Goal: Transaction & Acquisition: Purchase product/service

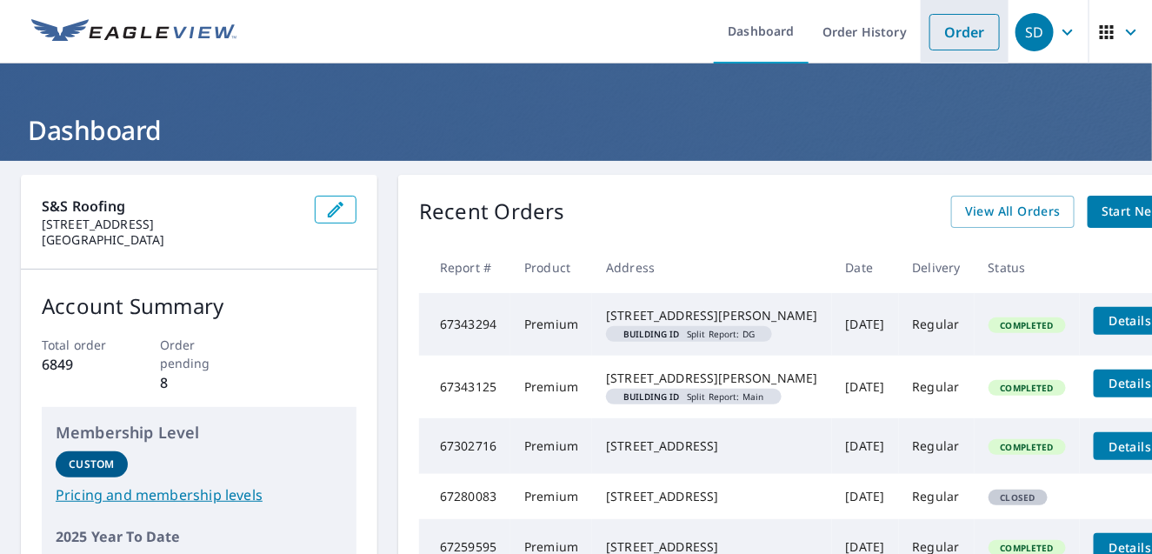
click at [955, 28] on link "Order" at bounding box center [964, 32] width 70 height 37
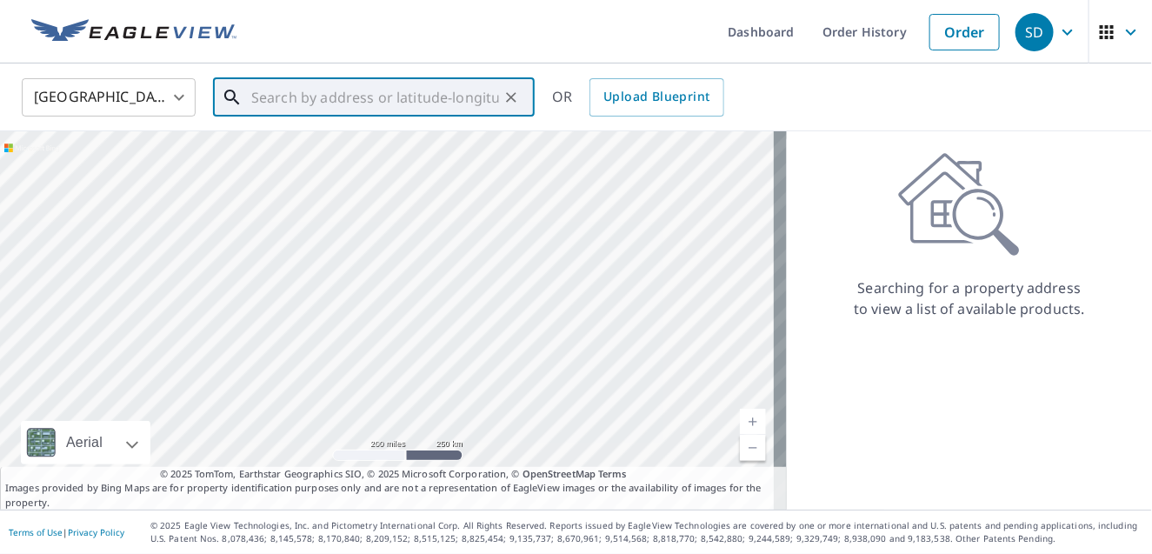
click at [255, 90] on input "text" at bounding box center [375, 97] width 248 height 49
paste input "[STREET_ADDRESS][PERSON_NAME]"
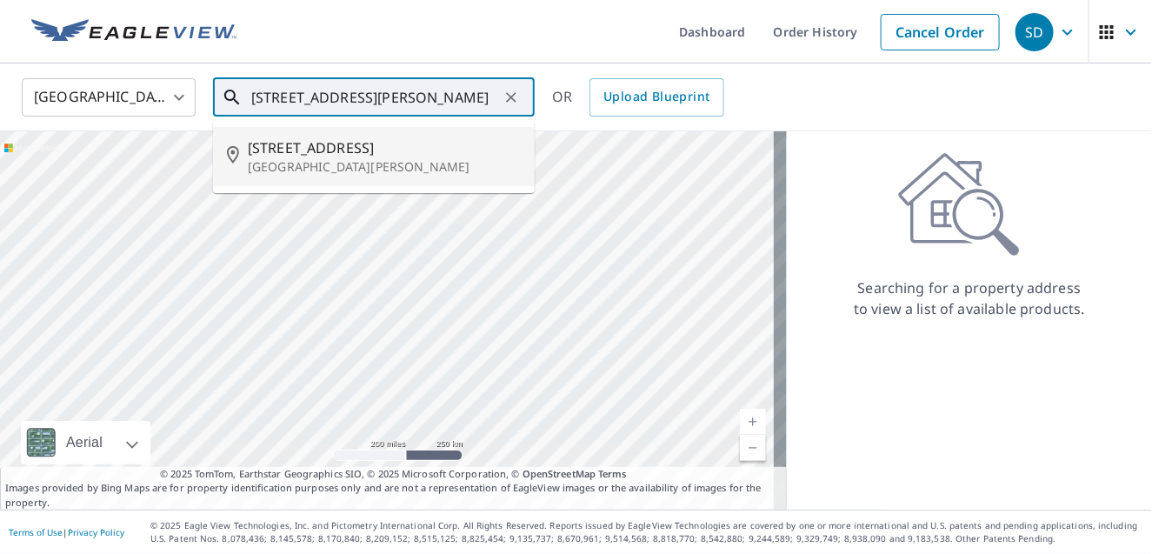
click at [310, 166] on p "[GEOGRAPHIC_DATA][PERSON_NAME]" at bounding box center [384, 166] width 273 height 17
type input "[STREET_ADDRESS][PERSON_NAME]"
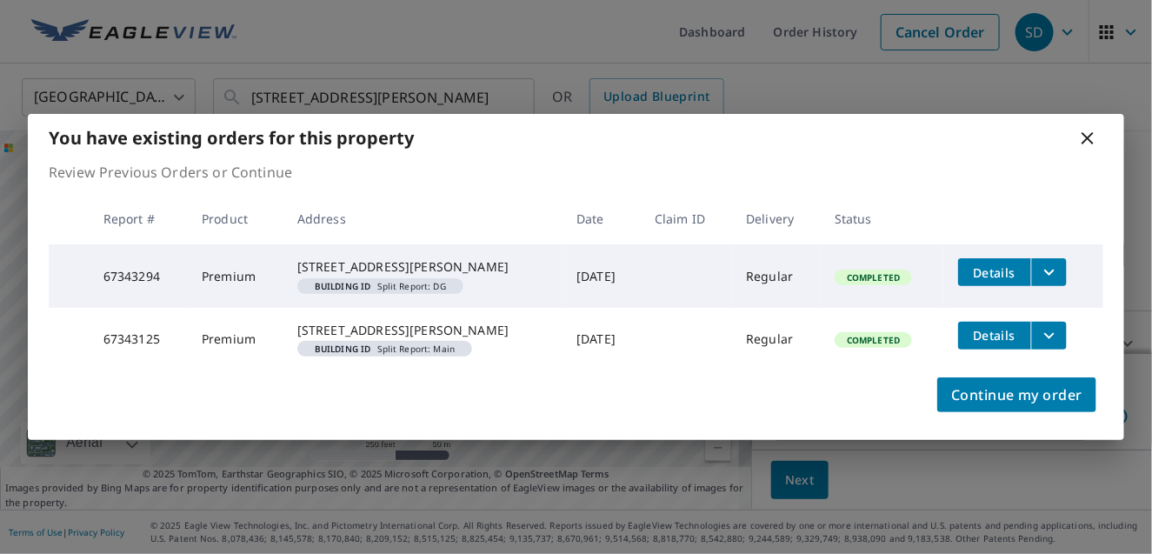
click at [1087, 132] on icon at bounding box center [1087, 138] width 12 height 12
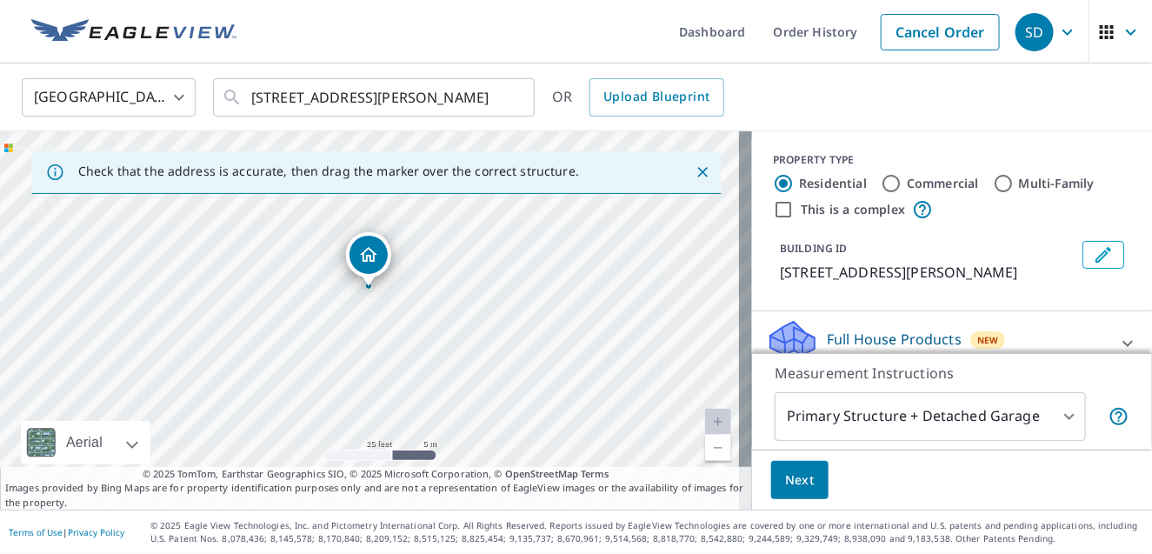
drag, startPoint x: 521, startPoint y: 236, endPoint x: 60, endPoint y: 479, distance: 520.7
click at [48, 487] on div "Check that the address is accurate, then drag the marker over the correct struc…" at bounding box center [376, 320] width 752 height 378
click at [470, 363] on div "[STREET_ADDRESS][PERSON_NAME]" at bounding box center [376, 320] width 752 height 378
drag, startPoint x: 577, startPoint y: 286, endPoint x: 196, endPoint y: 321, distance: 382.3
click at [196, 321] on div "[STREET_ADDRESS][PERSON_NAME]" at bounding box center [376, 320] width 752 height 378
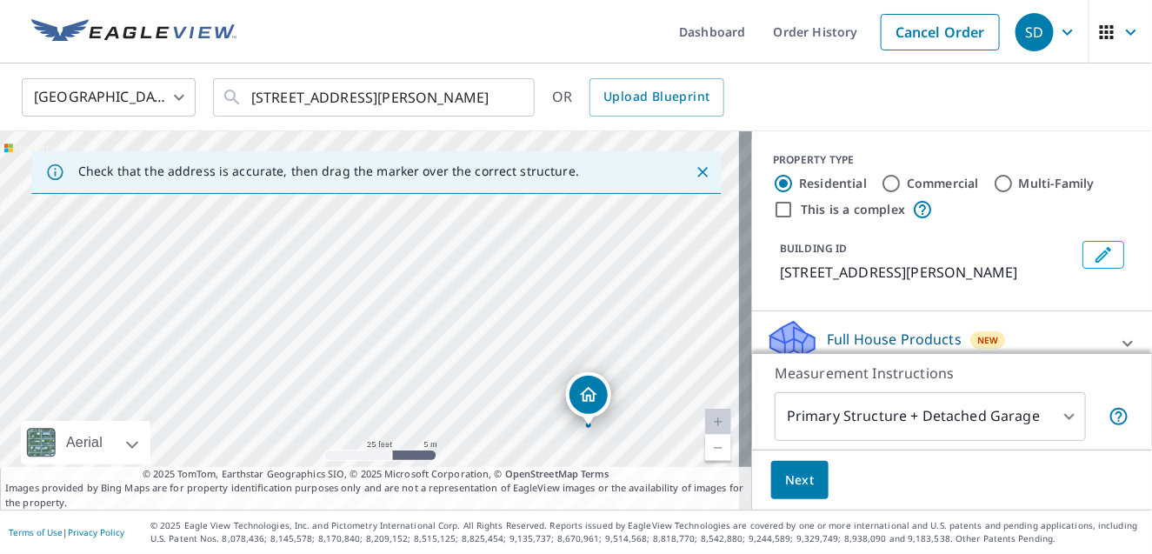
drag, startPoint x: 292, startPoint y: 208, endPoint x: 588, endPoint y: 411, distance: 358.8
drag, startPoint x: 283, startPoint y: 303, endPoint x: 475, endPoint y: 386, distance: 209.1
click at [475, 386] on div "[STREET_ADDRESS][PERSON_NAME]" at bounding box center [376, 320] width 752 height 378
drag, startPoint x: 513, startPoint y: 311, endPoint x: 555, endPoint y: 335, distance: 48.6
click at [555, 335] on div "[STREET_ADDRESS][PERSON_NAME]" at bounding box center [376, 320] width 752 height 378
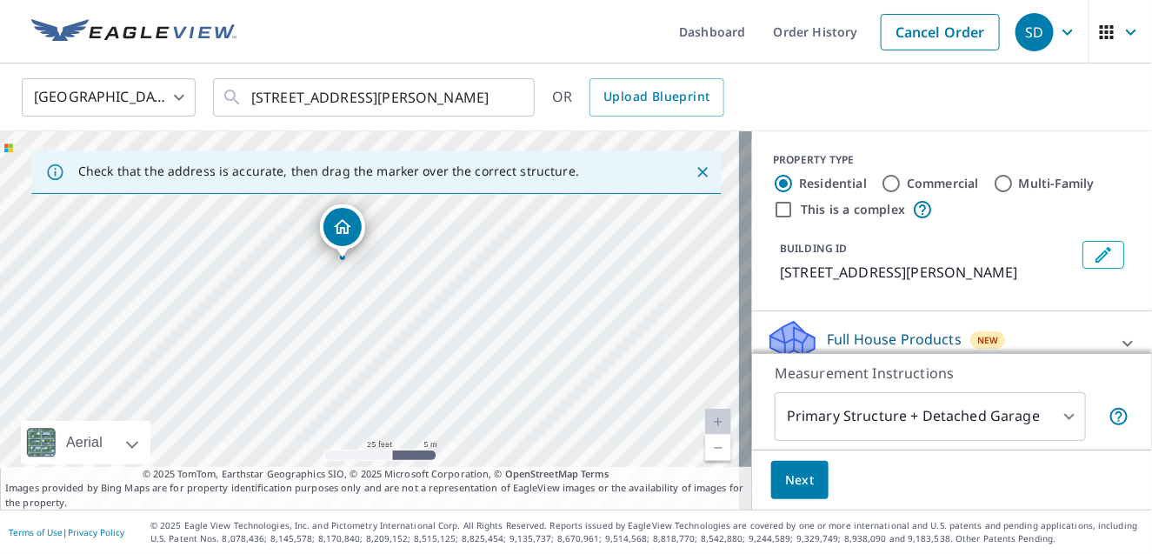
drag, startPoint x: 604, startPoint y: 387, endPoint x: 342, endPoint y: 221, distance: 309.9
click at [1054, 420] on body "SD SD Dashboard Order History Cancel Order SD [GEOGRAPHIC_DATA] [GEOGRAPHIC_DAT…" at bounding box center [576, 277] width 1152 height 554
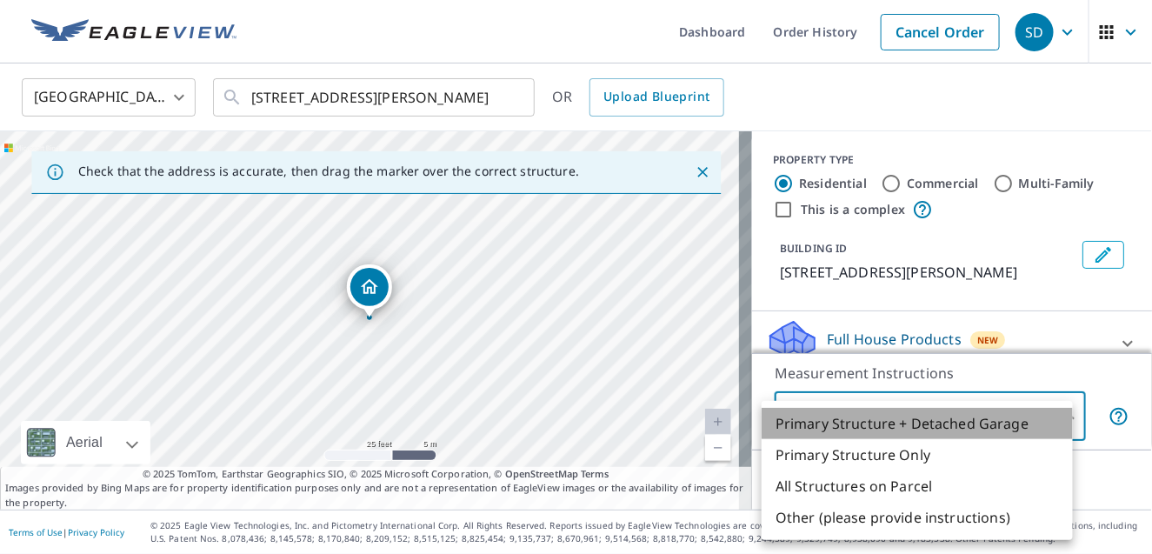
click at [936, 417] on li "Primary Structure + Detached Garage" at bounding box center [916, 423] width 311 height 31
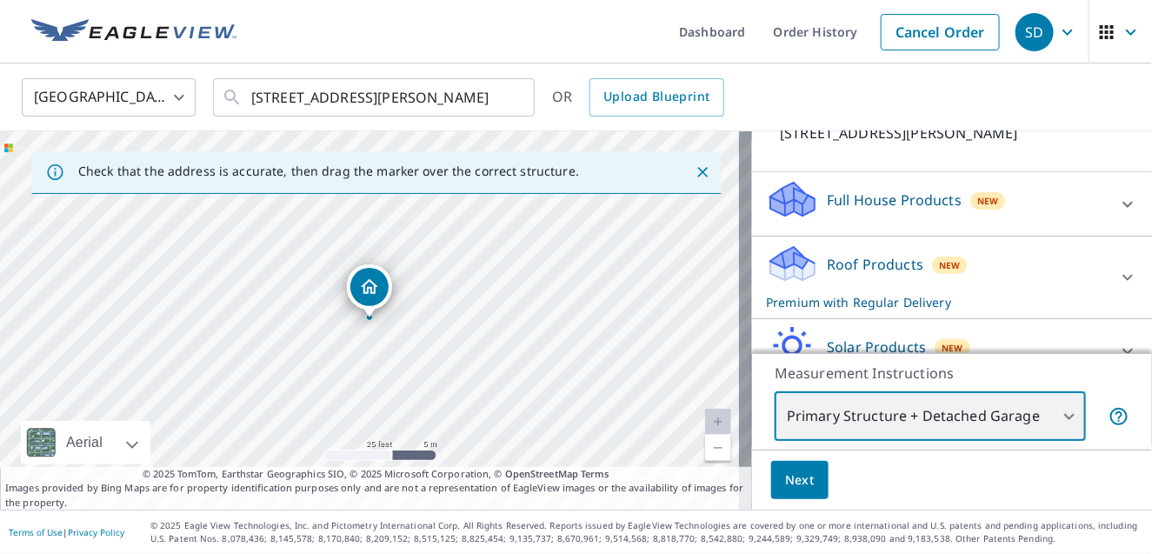
scroll to position [136, 0]
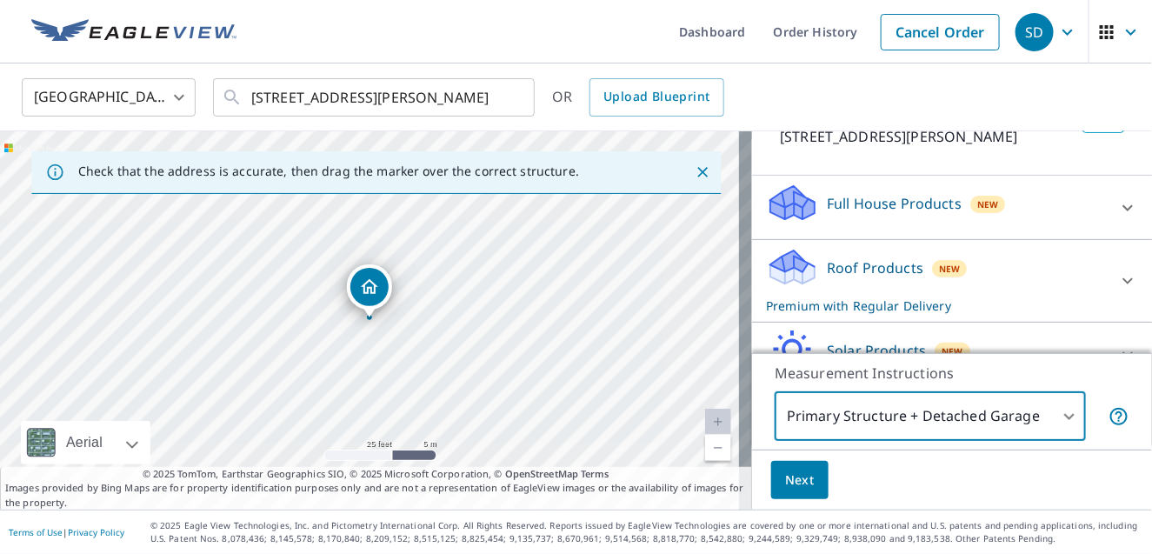
click at [786, 488] on span "Next" at bounding box center [800, 480] width 30 height 22
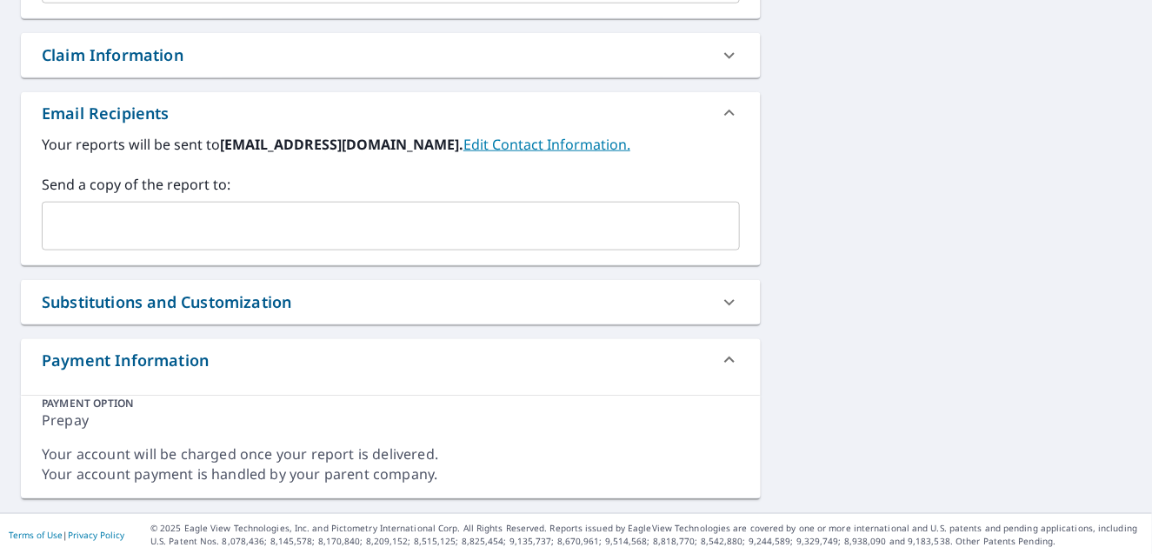
scroll to position [424, 0]
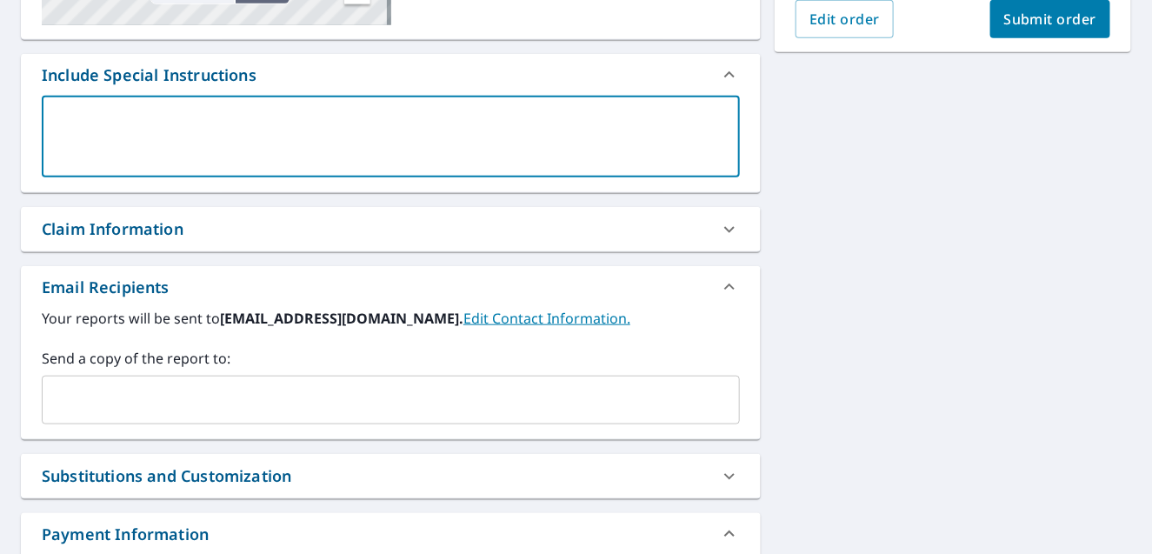
click at [264, 141] on textarea at bounding box center [391, 137] width 674 height 50
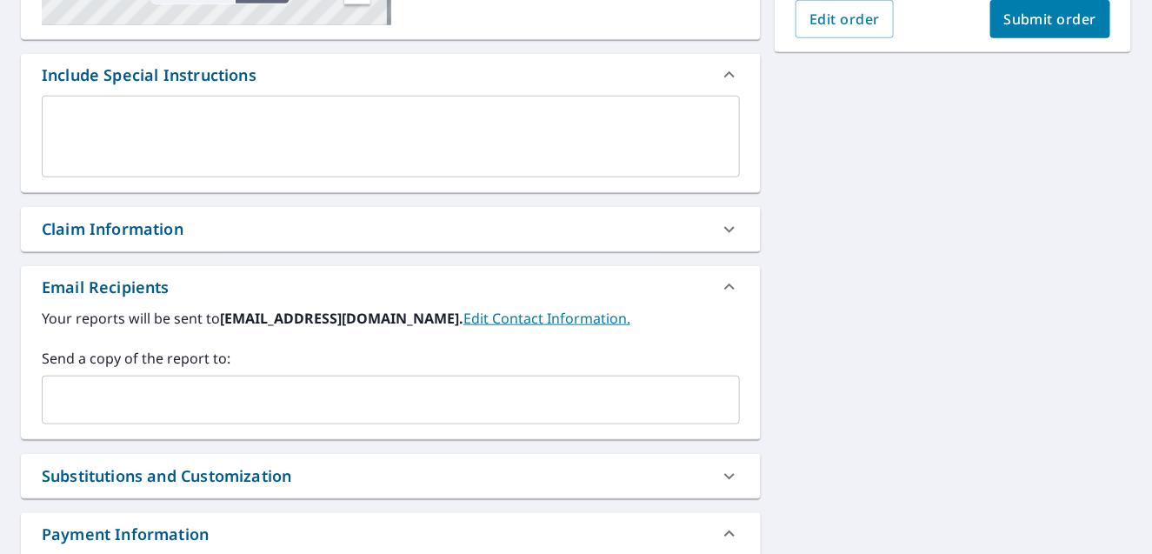
click at [51, 113] on div "x ​" at bounding box center [391, 137] width 698 height 82
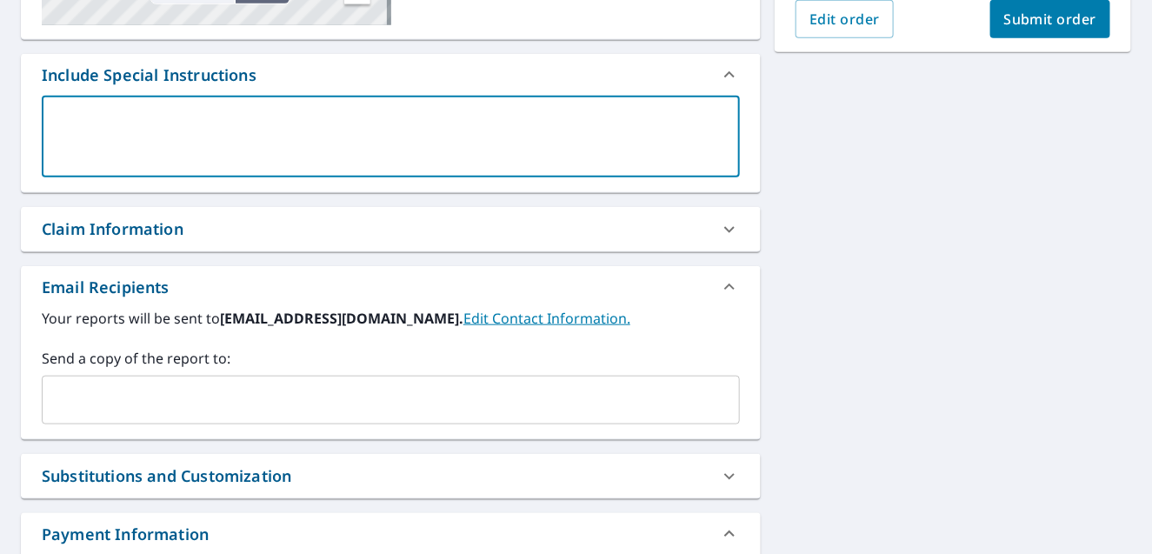
type textarea "I"
type textarea "x"
checkbox input "true"
type textarea "I"
type textarea "x"
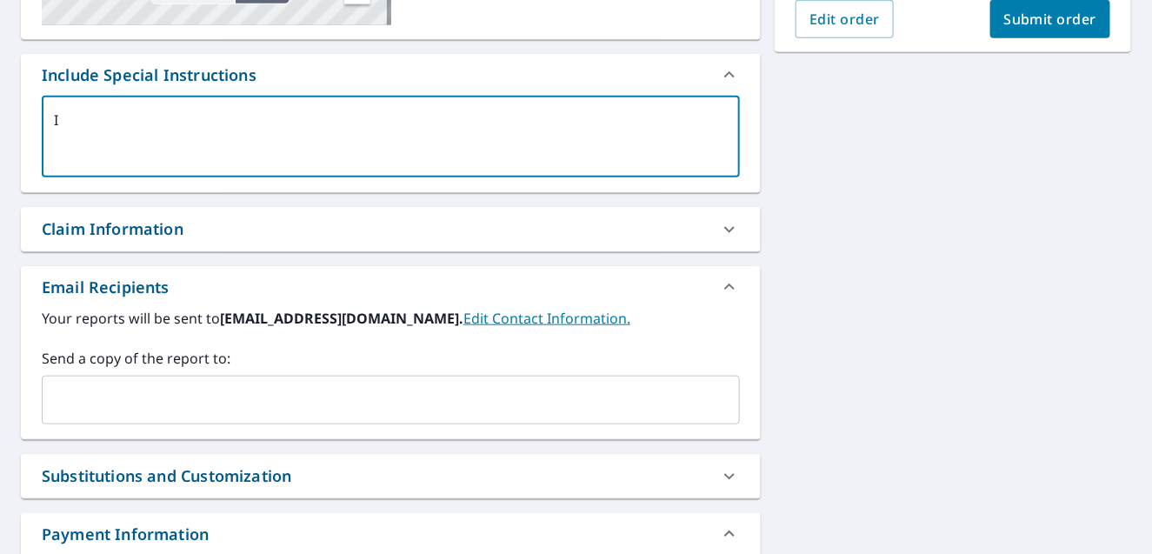
checkbox input "true"
type textarea "I a"
type textarea "x"
checkbox input "true"
type textarea "I al"
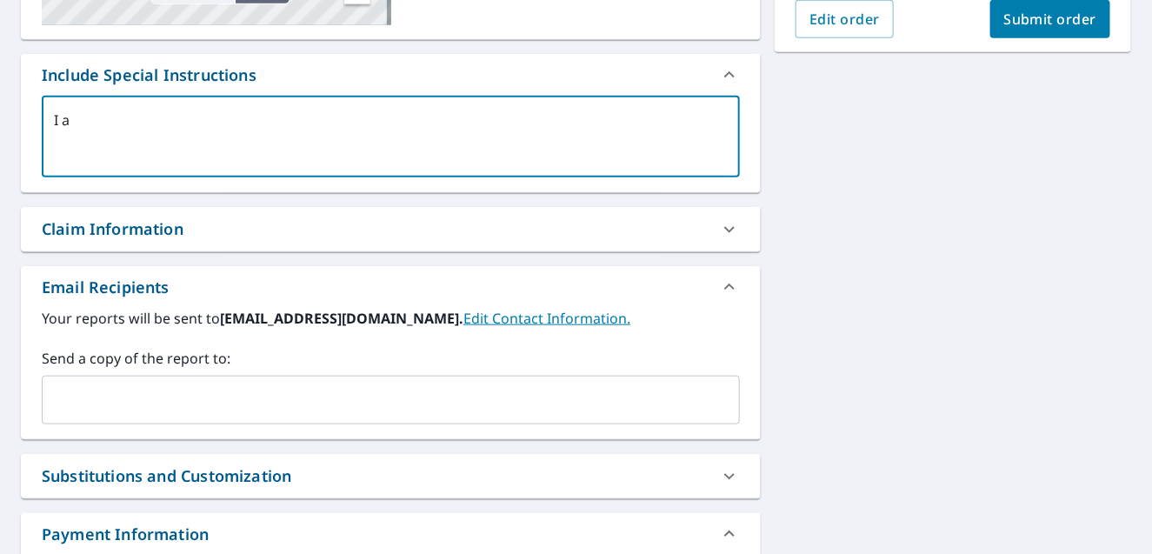
type textarea "x"
checkbox input "true"
type textarea "I als"
type textarea "x"
checkbox input "true"
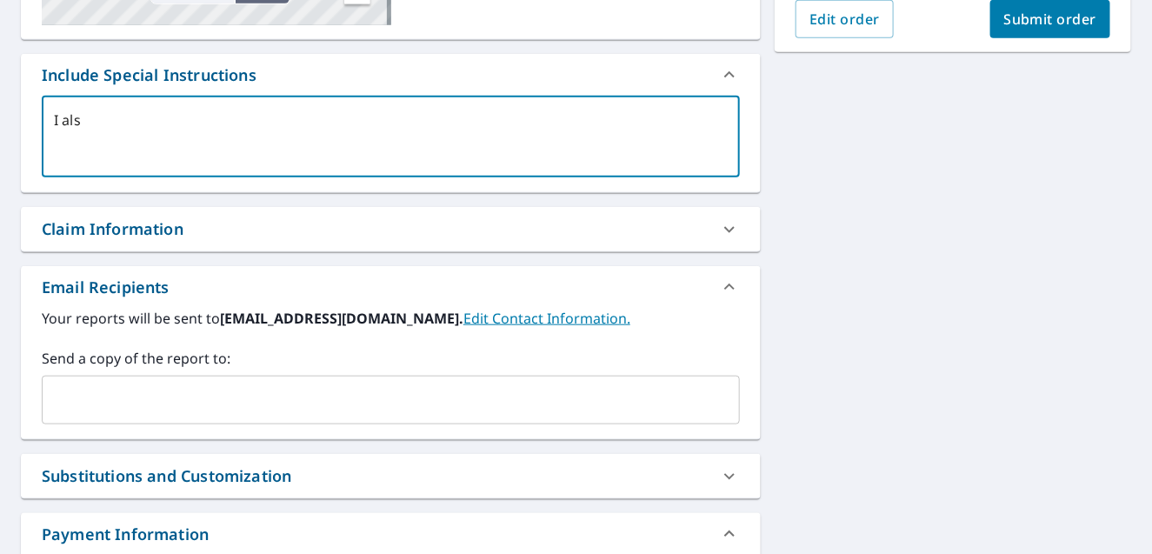
type textarea "I also"
type textarea "x"
checkbox input "true"
type textarea "I also"
type textarea "x"
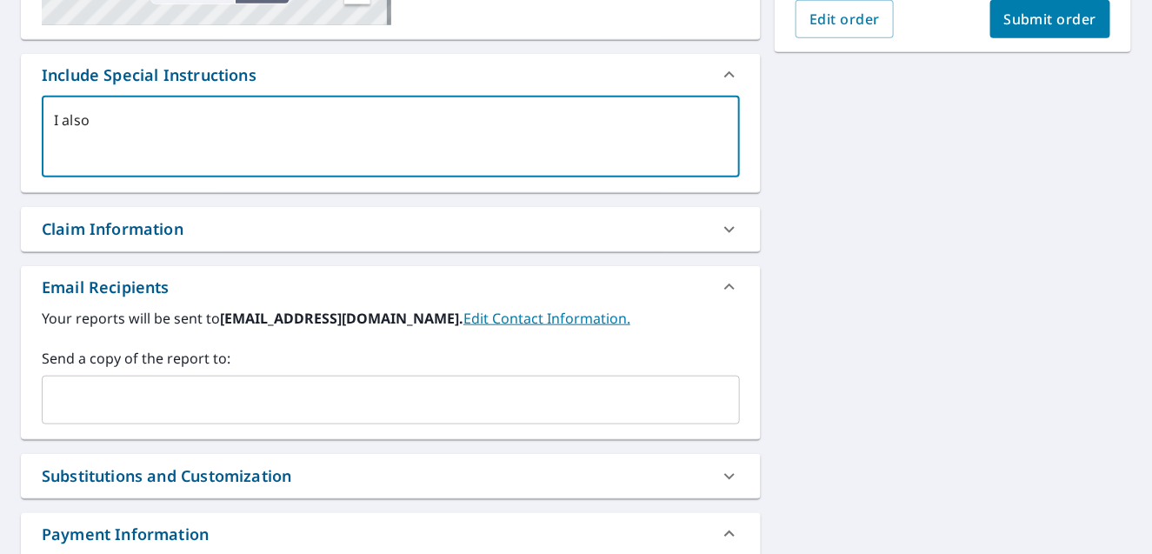
checkbox input "true"
type textarea "I also n"
type textarea "x"
checkbox input "true"
type textarea "I also ne"
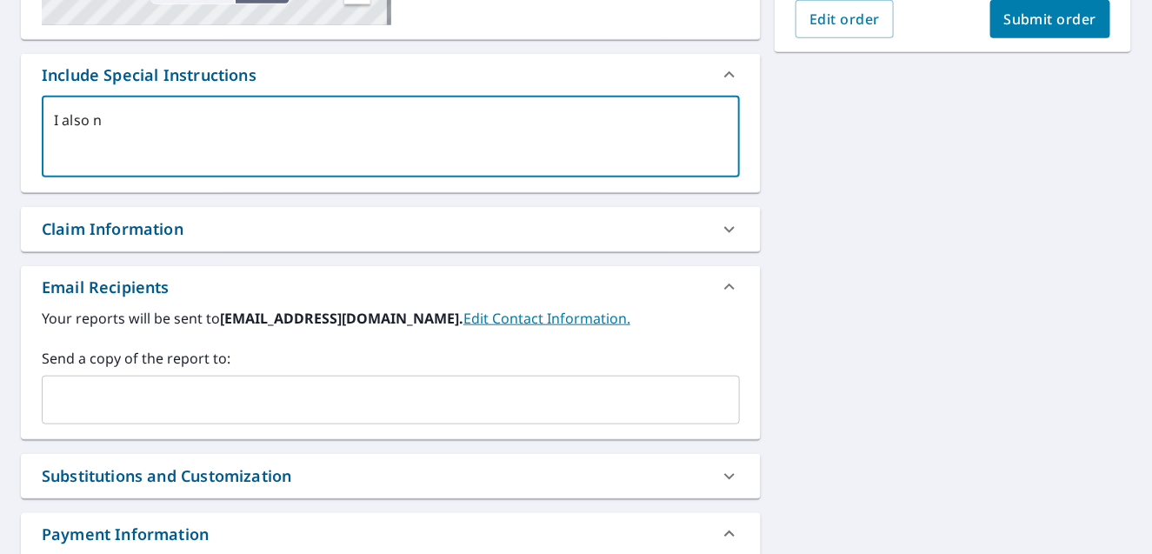
type textarea "x"
checkbox input "true"
type textarea "I also nee"
type textarea "x"
checkbox input "true"
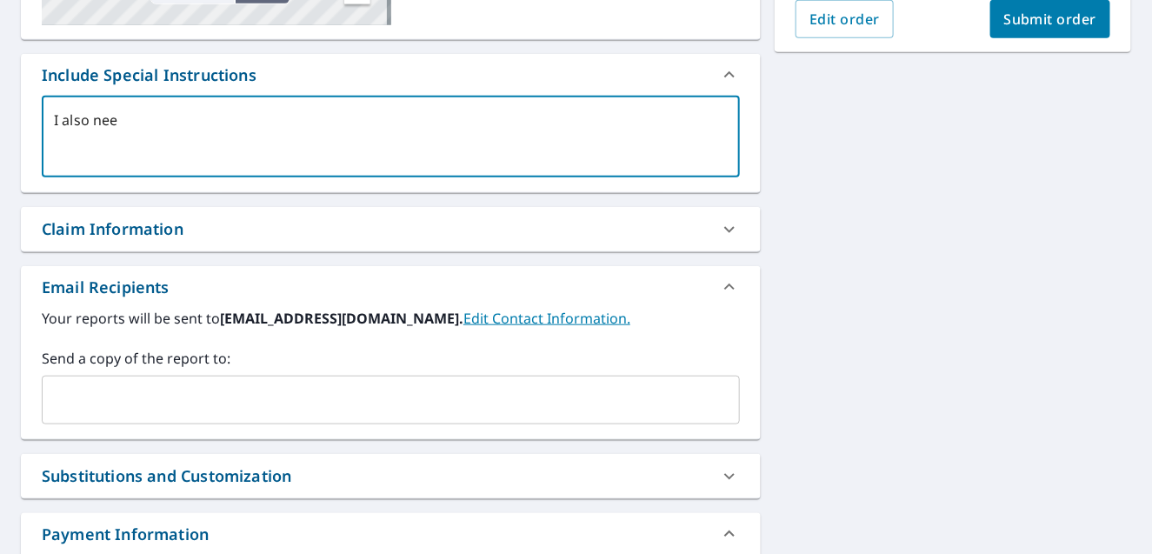
type textarea "I also need"
type textarea "x"
checkbox input "true"
type textarea "I also need"
type textarea "x"
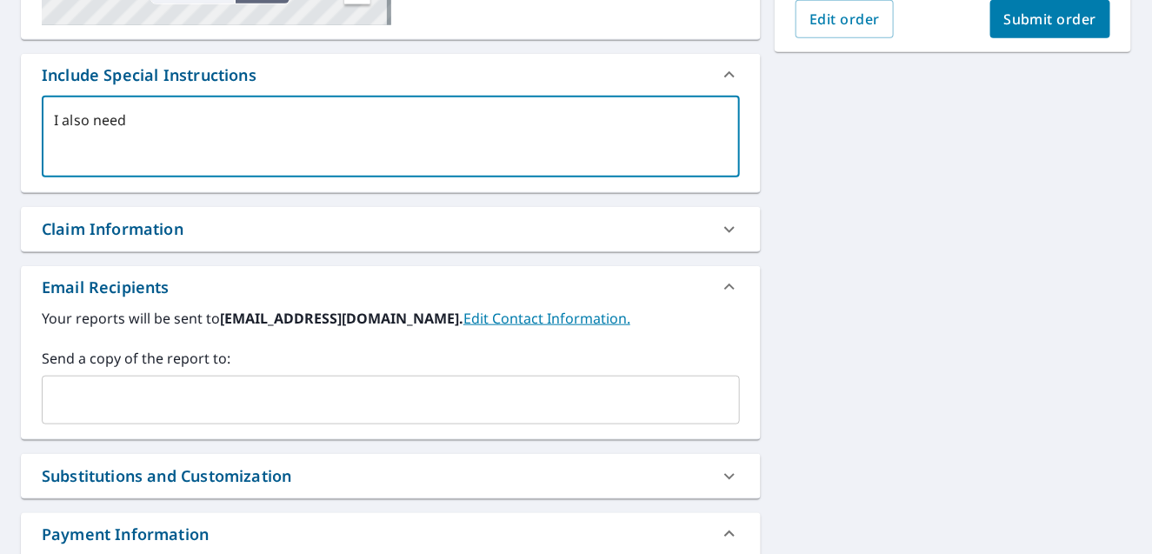
checkbox input "true"
type textarea "I also need t"
type textarea "x"
checkbox input "true"
type textarea "I also need th"
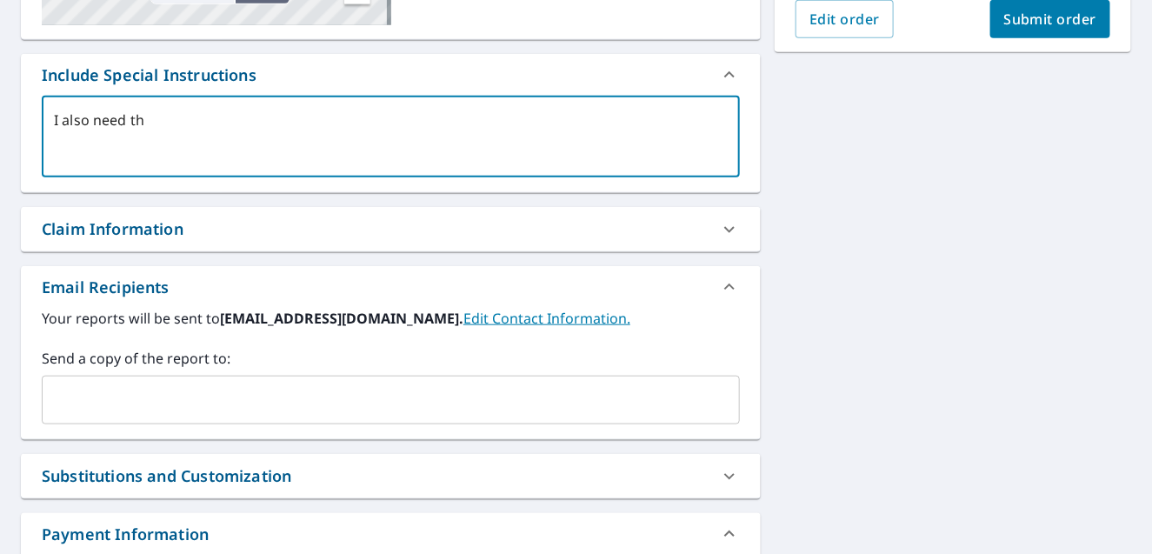
type textarea "x"
checkbox input "true"
type textarea "I also need the"
type textarea "x"
checkbox input "true"
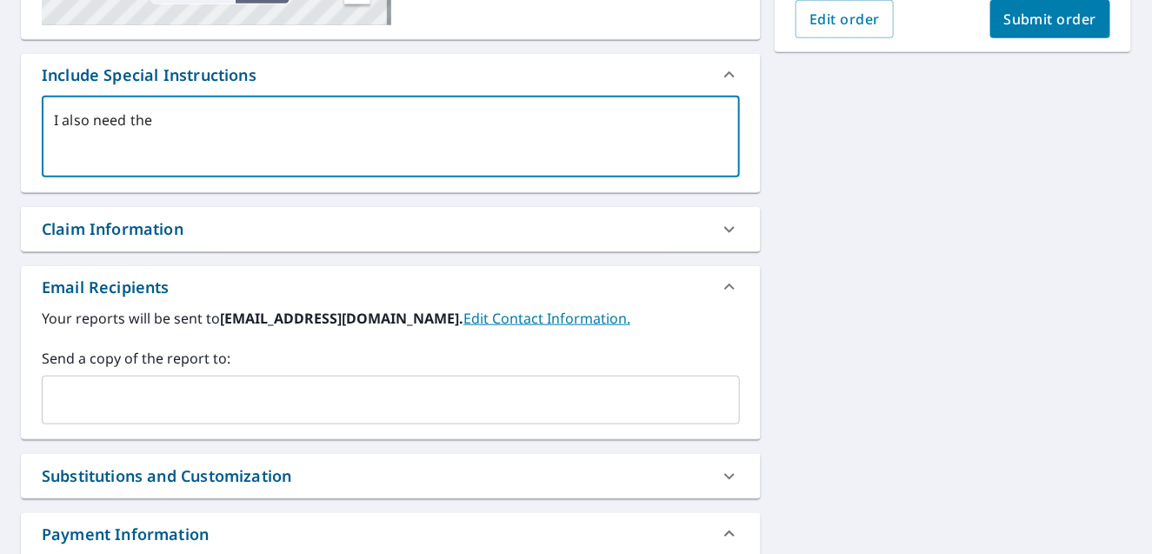
type textarea "I also need the"
type textarea "x"
checkbox input "true"
type textarea "I also need the h"
type textarea "x"
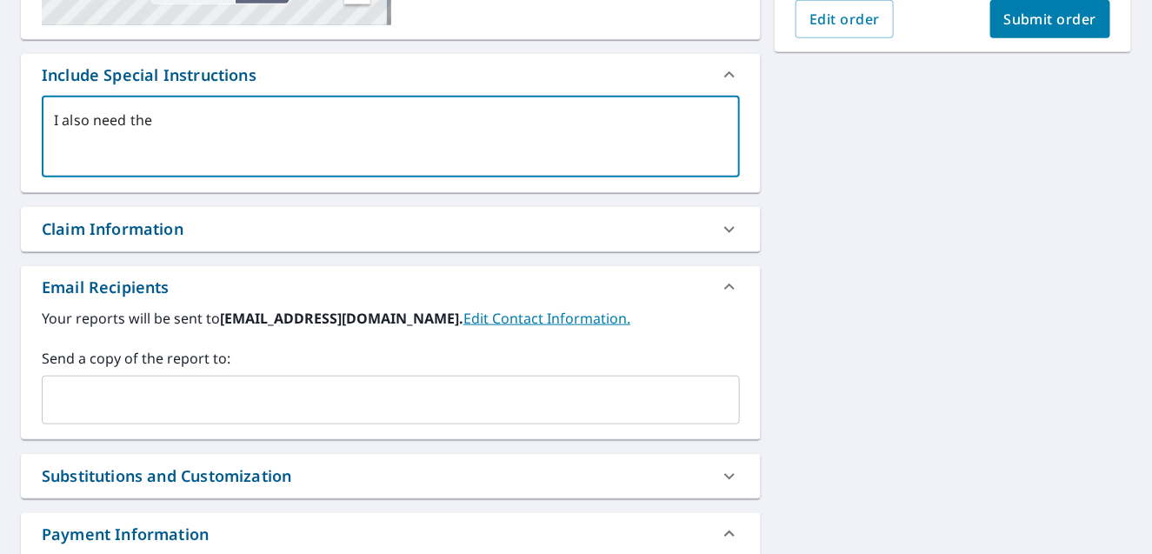
checkbox input "true"
type textarea "I also need the ho"
type textarea "x"
checkbox input "true"
type textarea "I also need the hou"
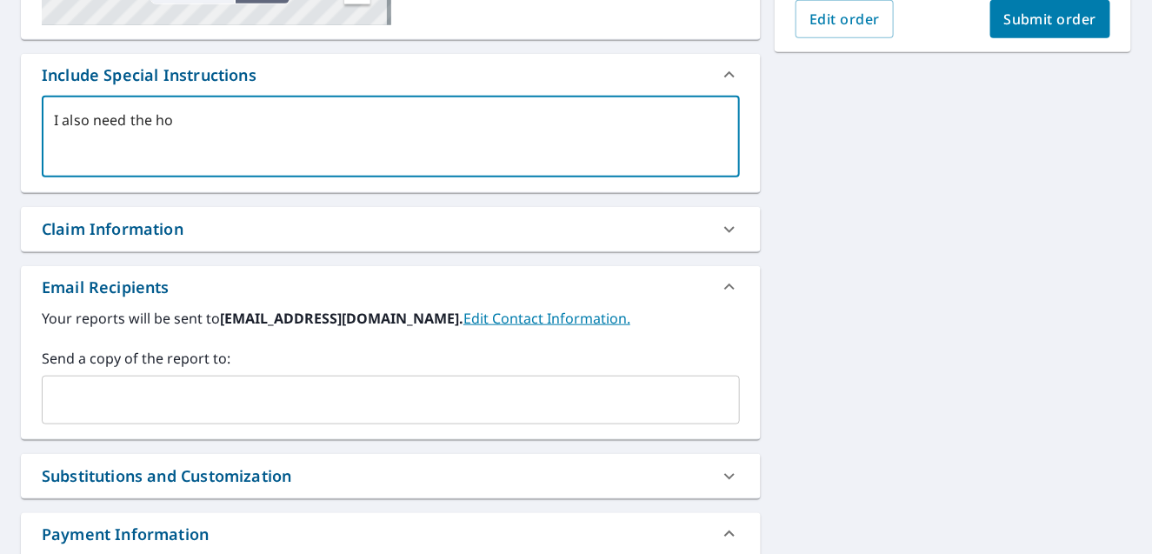
type textarea "x"
checkbox input "true"
type textarea "I also need the hous"
type textarea "x"
checkbox input "true"
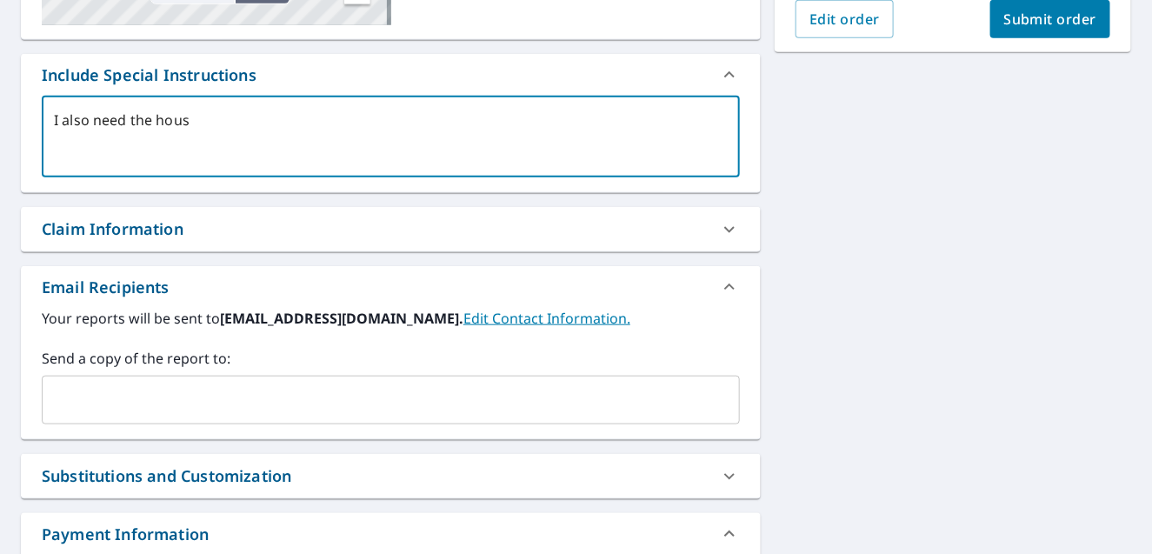
type textarea "I also need the house"
type textarea "x"
checkbox input "true"
type textarea "I also need the house."
type textarea "x"
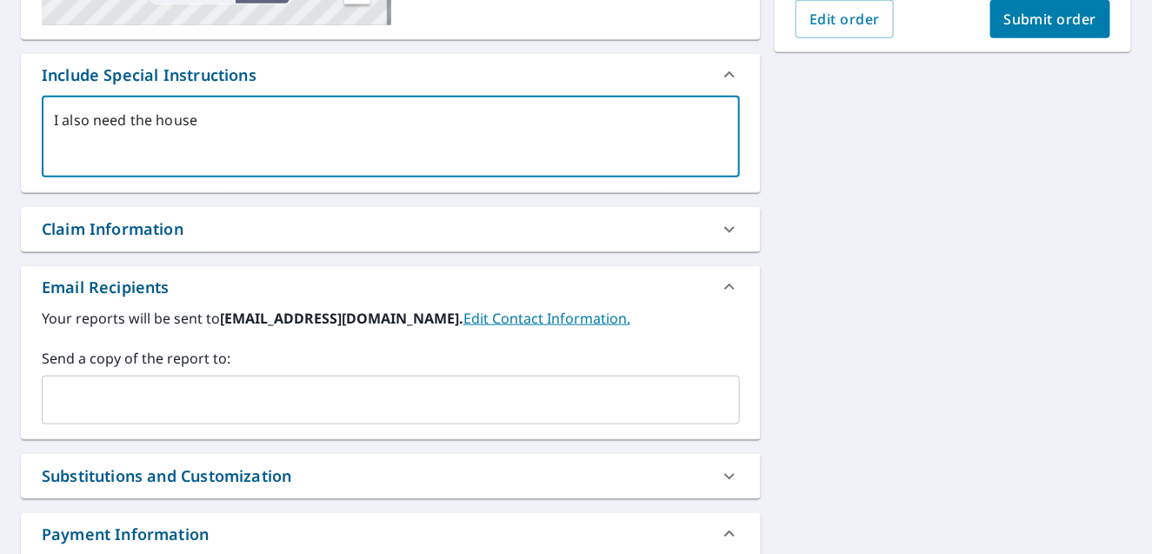
checkbox input "true"
type textarea "I also need the house."
type textarea "x"
checkbox input "true"
type textarea "I also need the house. Y"
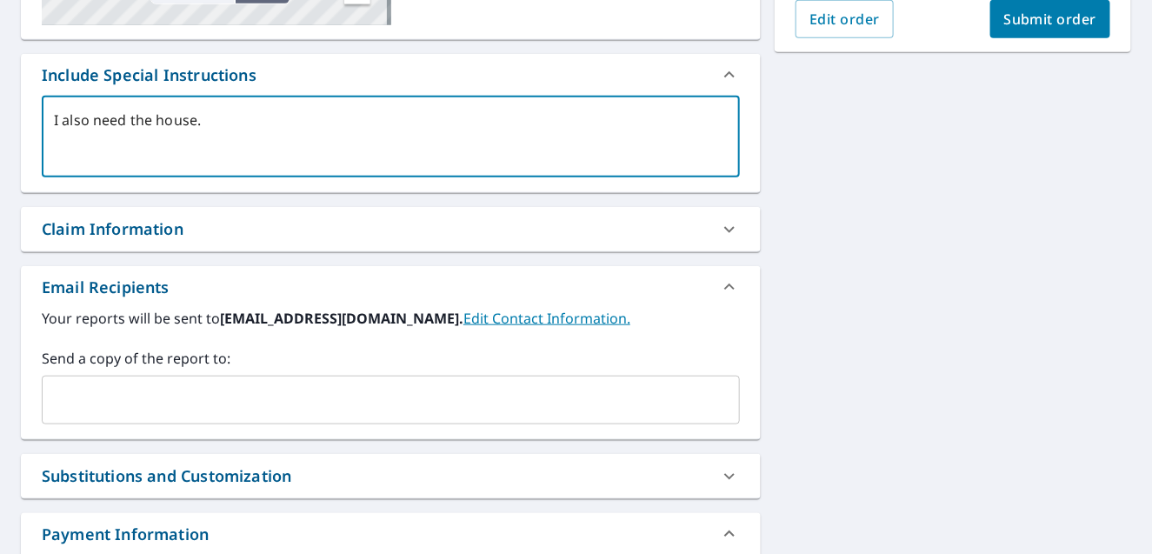
type textarea "x"
checkbox input "true"
type textarea "I also need the house. Yo"
type textarea "x"
checkbox input "true"
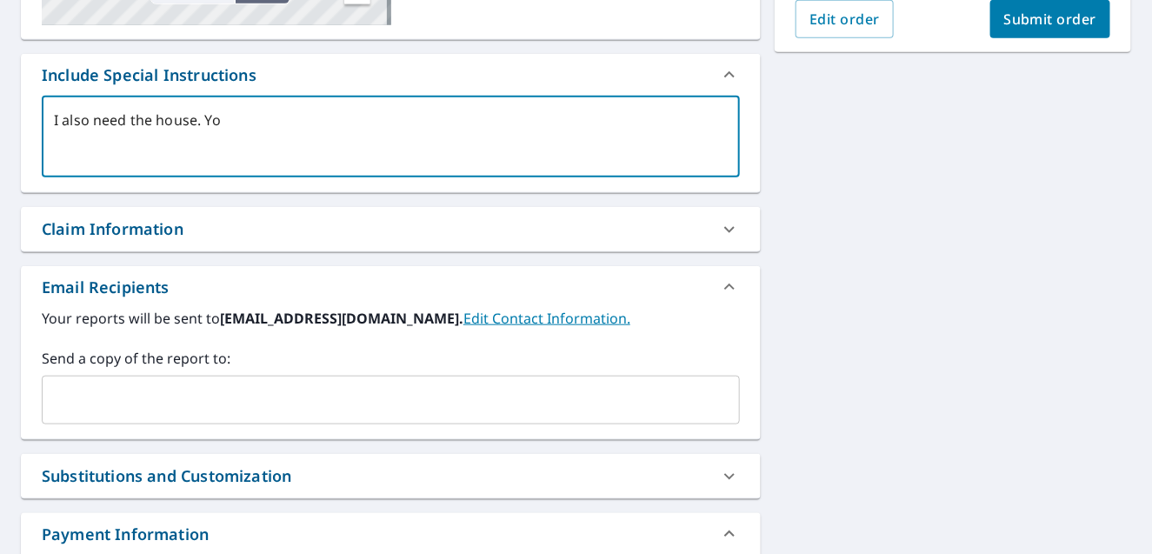
type textarea "I also need the house. You"
type textarea "x"
checkbox input "true"
type textarea "I also need the house. You"
type textarea "x"
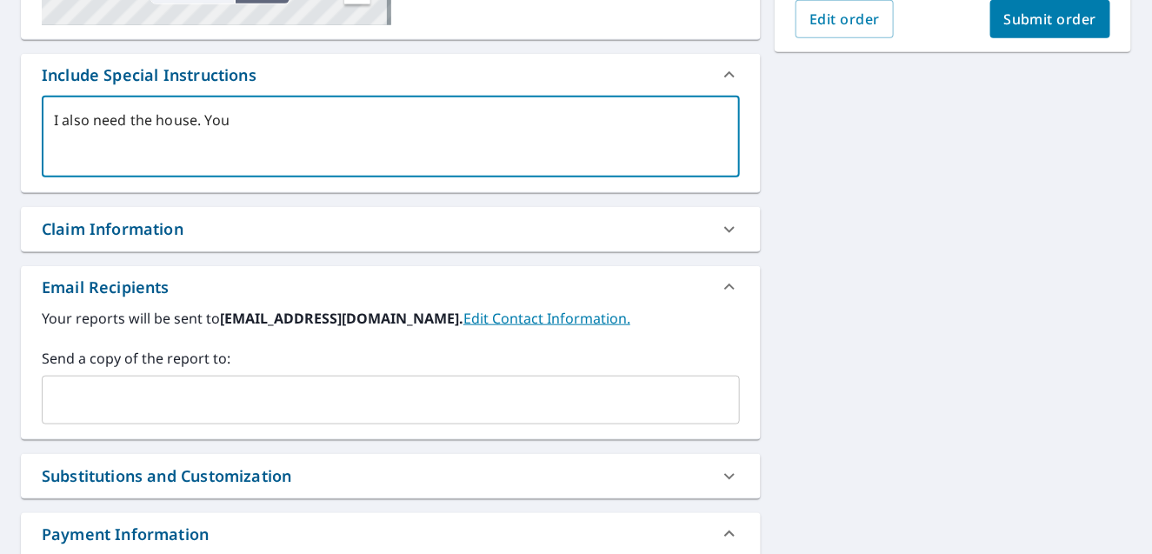
checkbox input "true"
type textarea "I also need the house. You o"
type textarea "x"
checkbox input "true"
type textarea "I also need the house. You on"
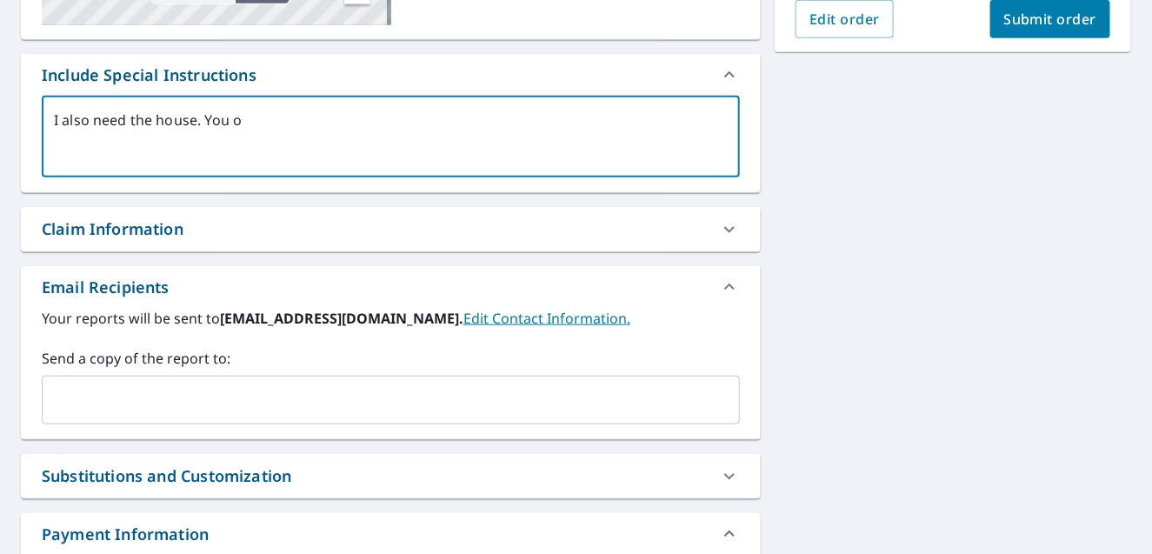
type textarea "x"
checkbox input "true"
type textarea "I also need the house. You onl"
type textarea "x"
checkbox input "true"
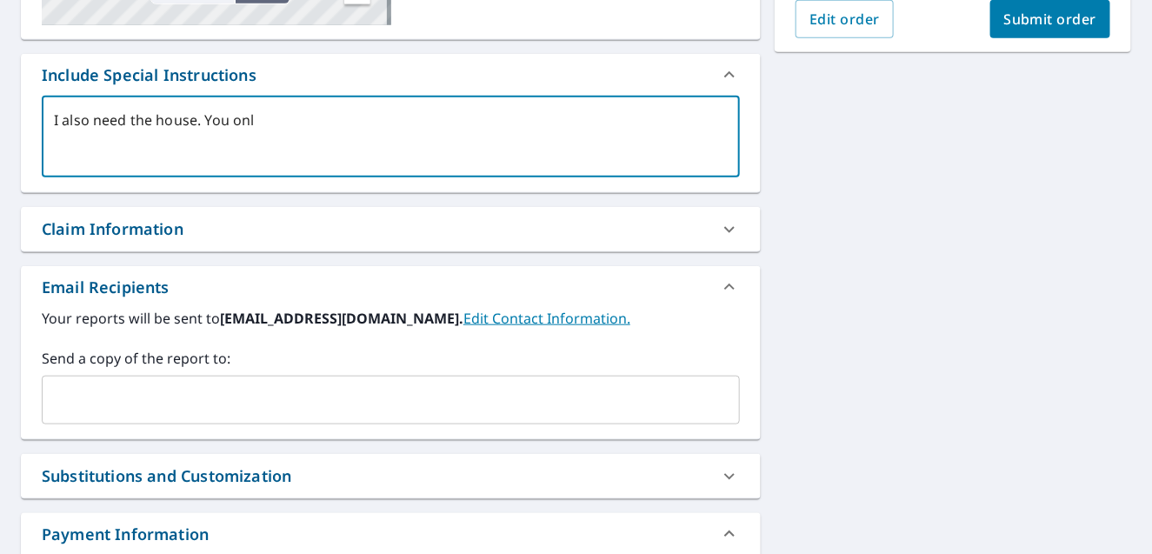
type textarea "I also need the house. You only"
type textarea "x"
checkbox input "true"
type textarea "I also need the house. You only"
type textarea "x"
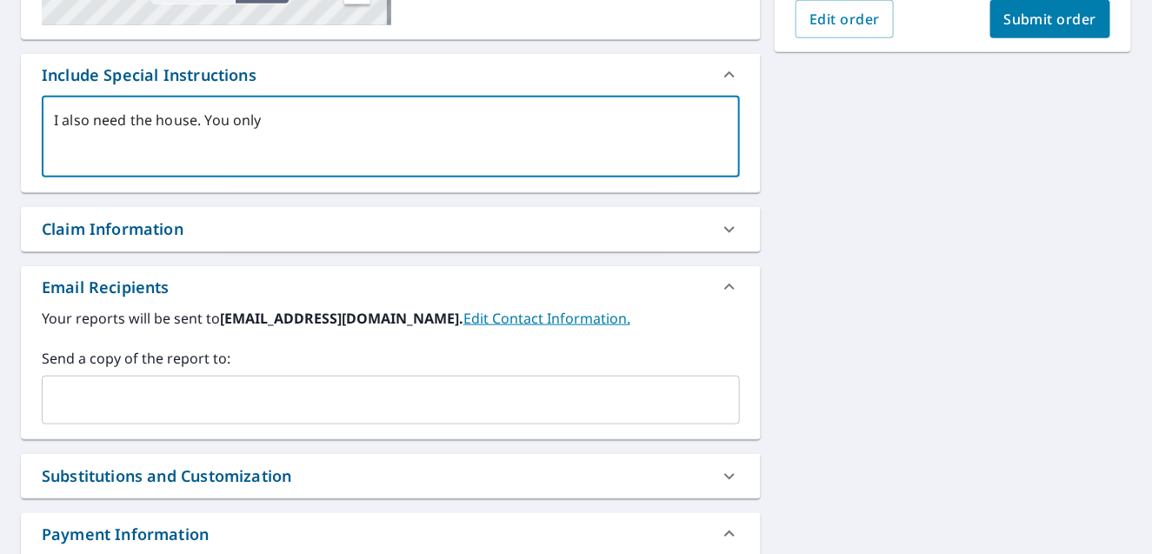
checkbox input "true"
type textarea "I also need the house. You only g"
type textarea "x"
checkbox input "true"
type textarea "I also need the house. You only ga"
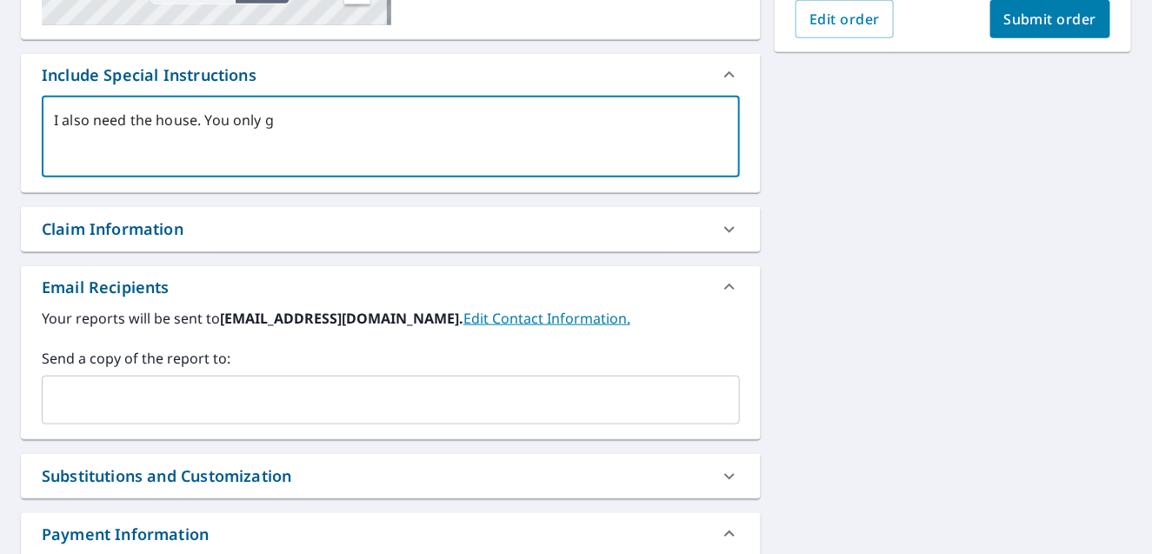
type textarea "x"
checkbox input "true"
type textarea "I also need the house. You only gav"
type textarea "x"
checkbox input "true"
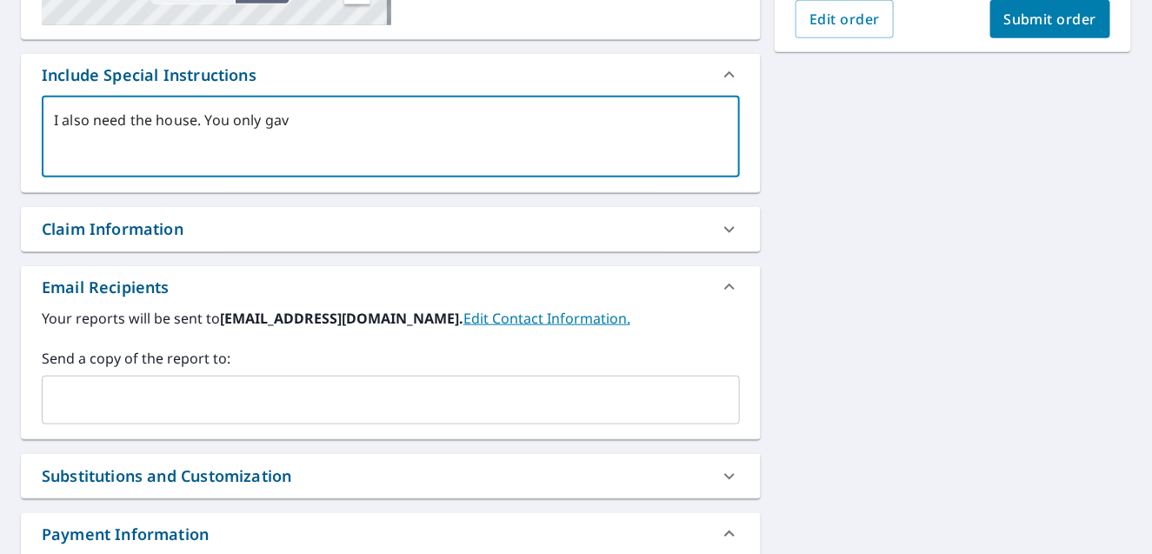
type textarea "I also need the house. You only gave"
type textarea "x"
checkbox input "true"
type textarea "I also need the house. You only gave"
type textarea "x"
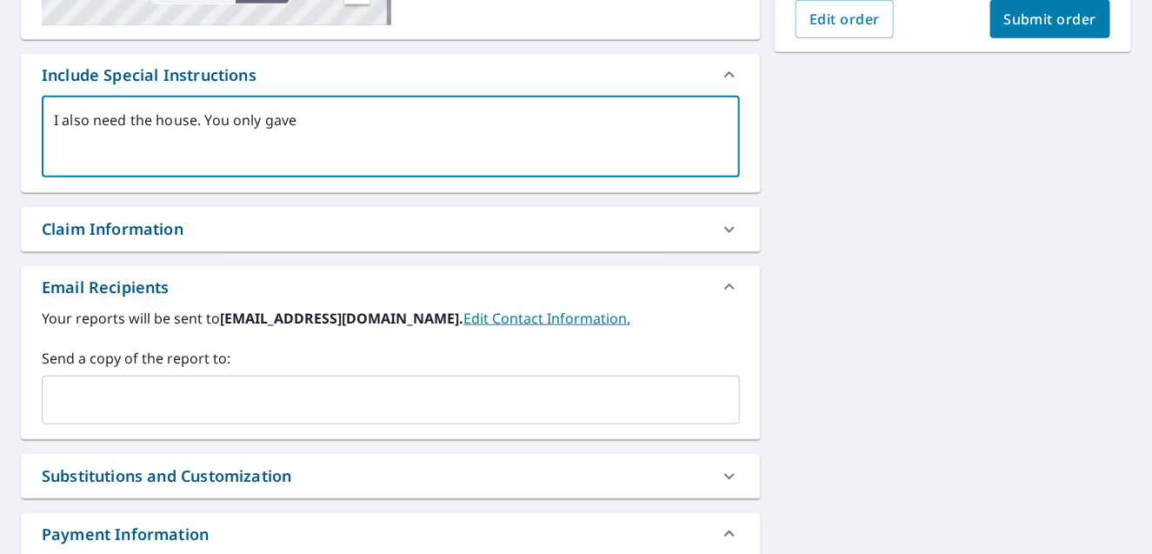
checkbox input "true"
type textarea "I also need the house. You only gave a"
type textarea "x"
checkbox input "true"
type textarea "I also need the house. You only gave a"
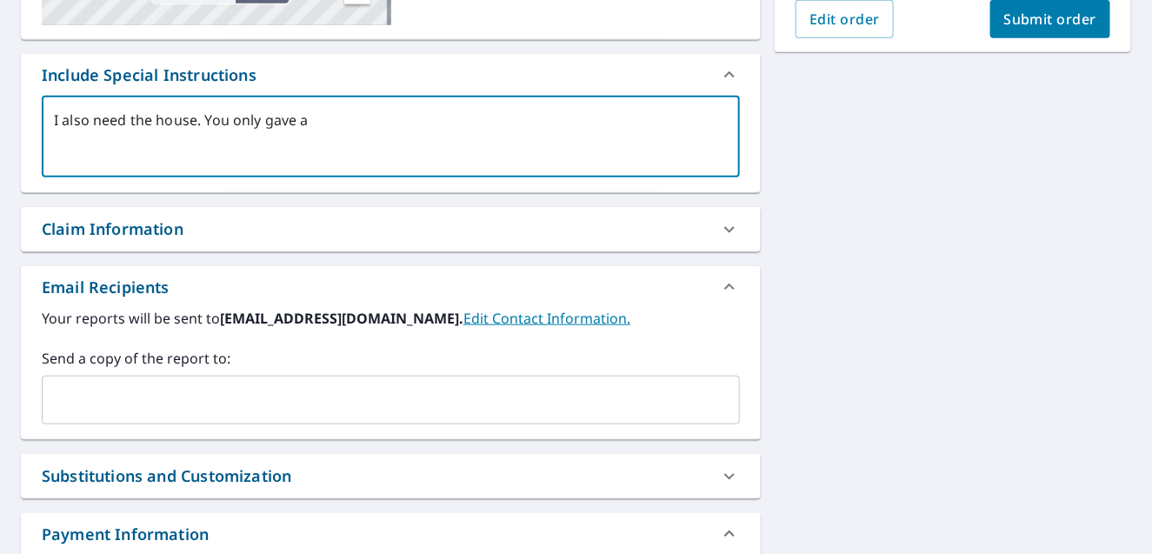
type textarea "x"
checkbox input "true"
type textarea "I also need the house. You only gave a e"
type textarea "x"
checkbox input "true"
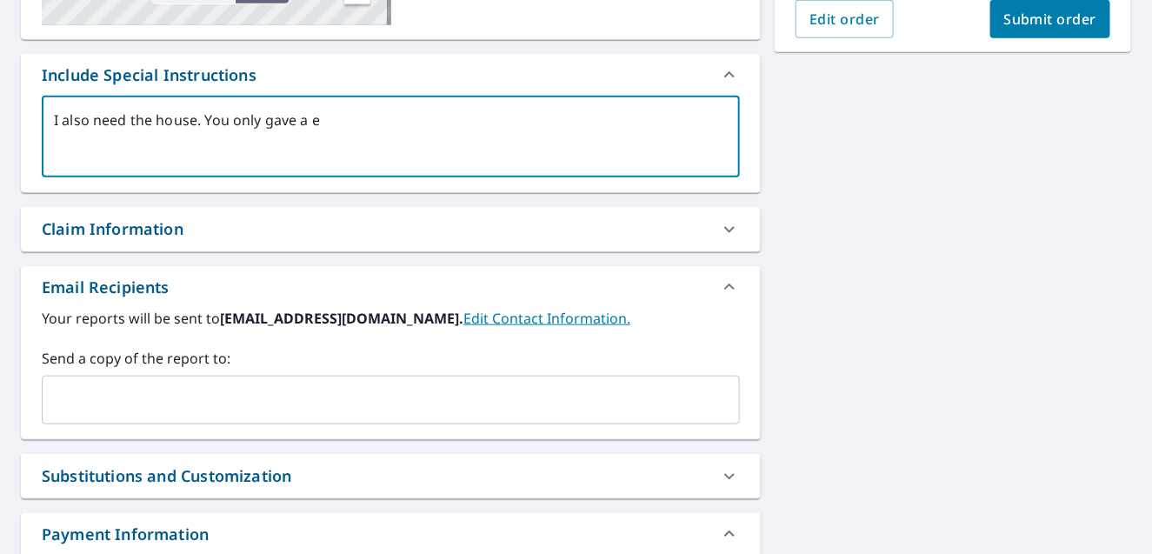
type textarea "I also need the house. You only gave a ea"
type textarea "x"
checkbox input "true"
type textarea "I also need the house. You only gave a eag"
type textarea "x"
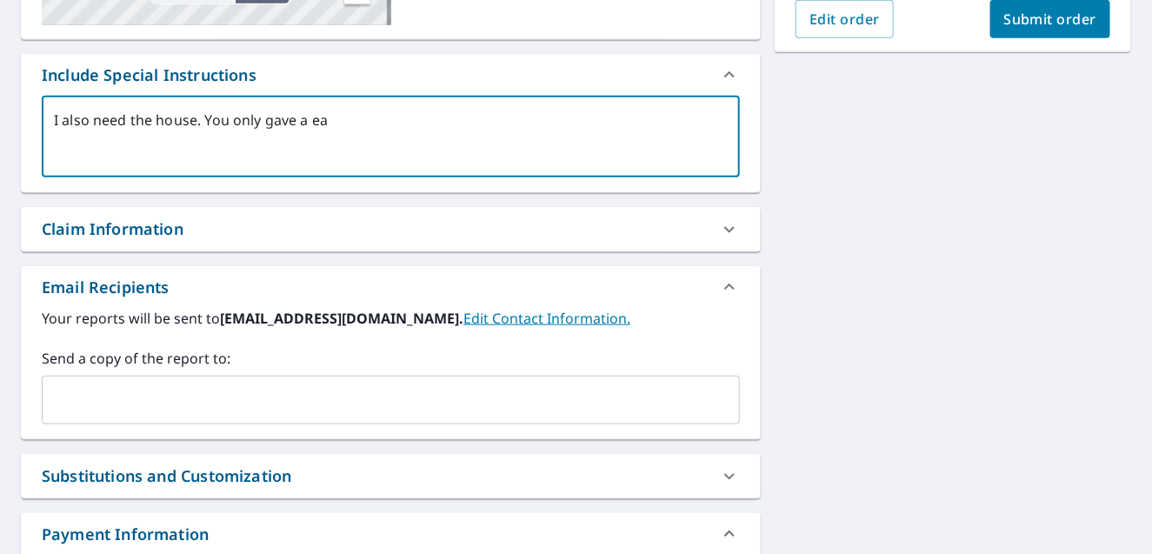
checkbox input "true"
type textarea "I also need the house. You only gave a eagl"
type textarea "x"
checkbox input "true"
type textarea "I also need the house. You only gave a eagle"
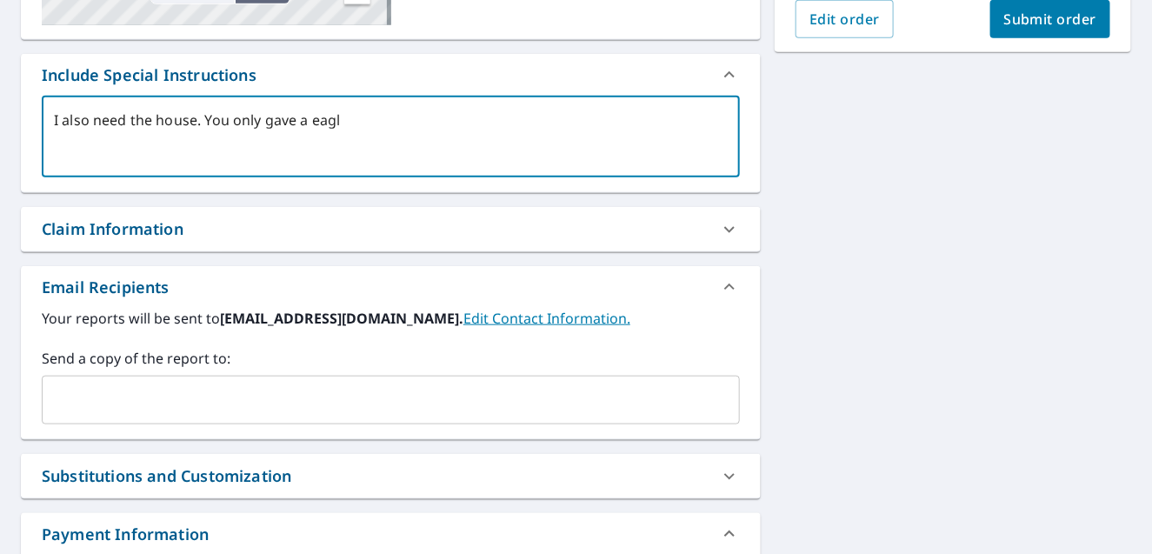
type textarea "x"
checkbox input "true"
type textarea "I also need the house. You only gave a eagle"
type textarea "x"
checkbox input "true"
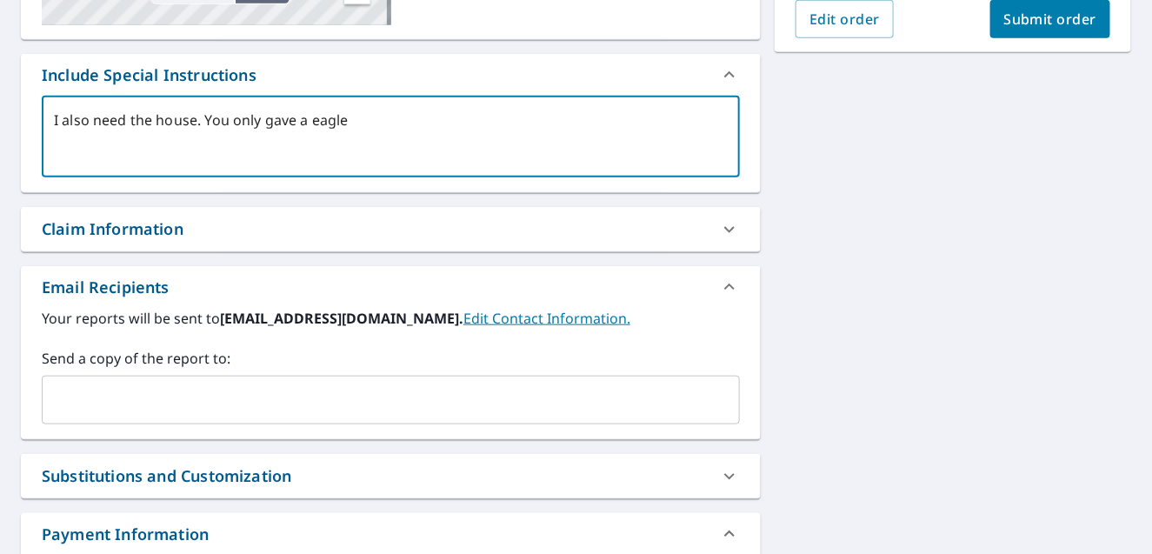
type textarea "I also need the house. You only gave a eagle v"
type textarea "x"
checkbox input "true"
type textarea "I also need the house. You only gave a eagle vi"
type textarea "x"
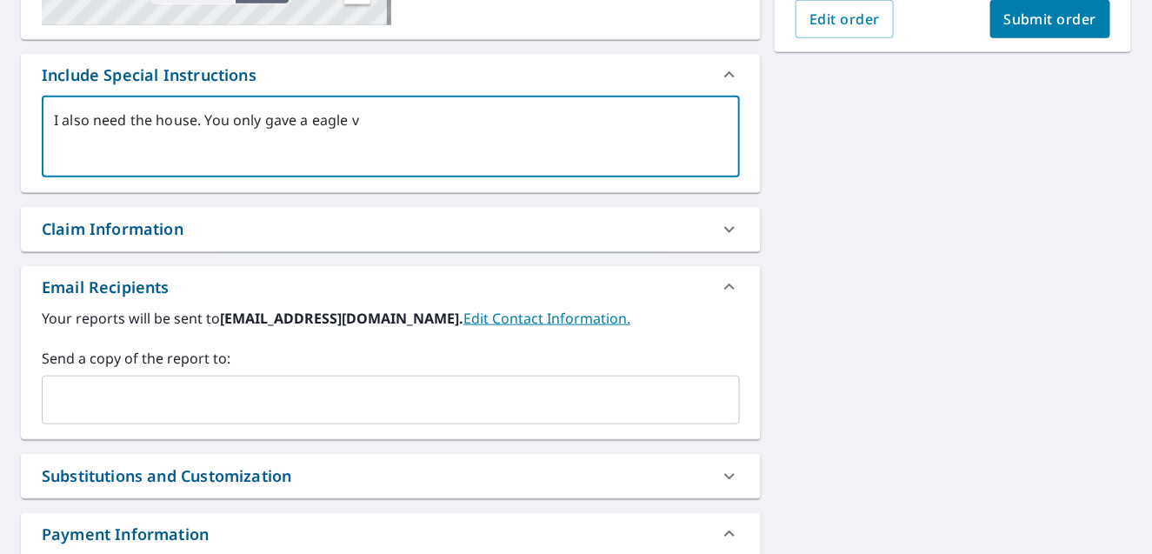
checkbox input "true"
type textarea "I also need the house. You only gave a eagle vie"
type textarea "x"
checkbox input "true"
type textarea "I also need the house. You only gave a eagle view"
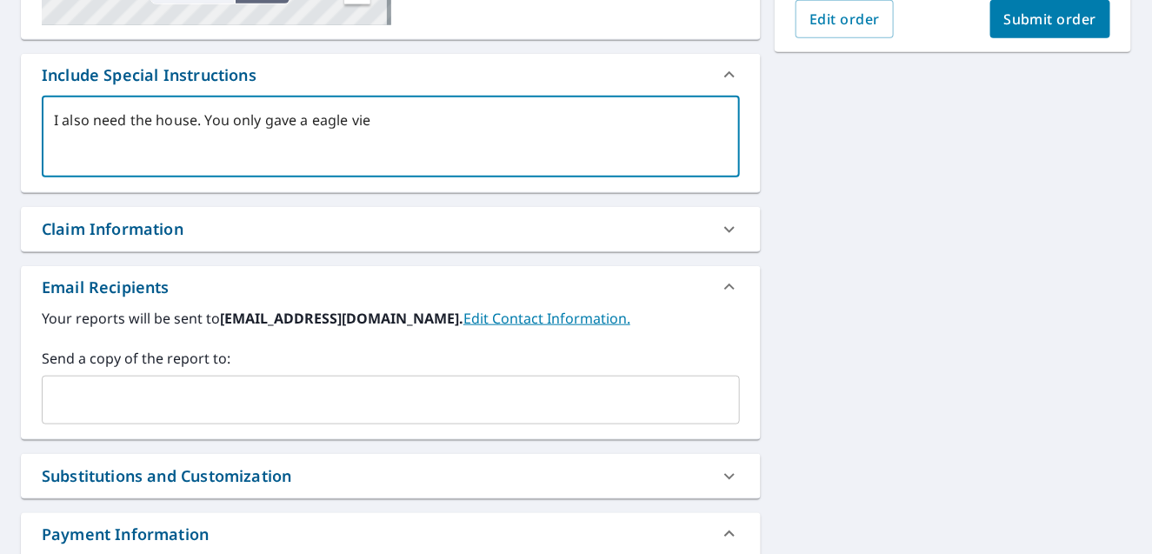
type textarea "x"
checkbox input "true"
type textarea "I also need the house. You only gave a eagle view"
type textarea "x"
checkbox input "true"
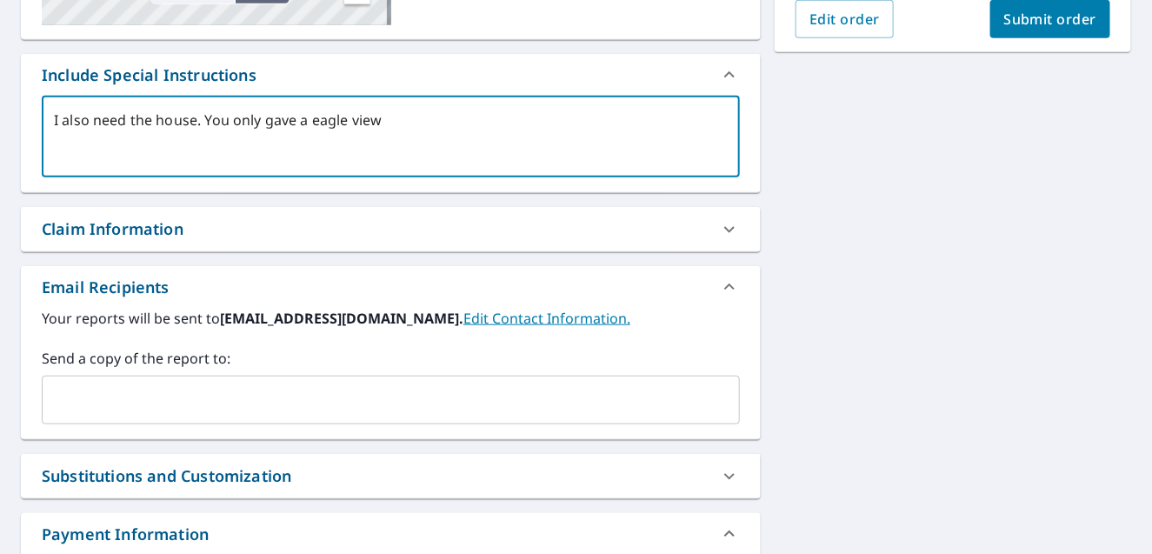
type textarea "I also need the house. You only gave a eagle view o"
type textarea "x"
checkbox input "true"
type textarea "I also need the house. You only gave a eagle view on"
type textarea "x"
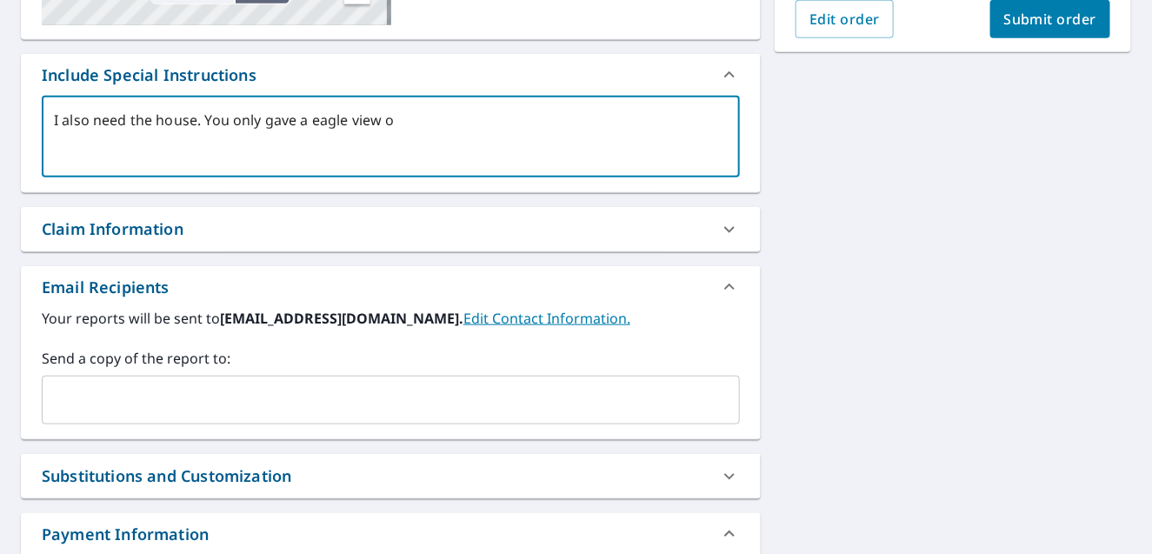
checkbox input "true"
type textarea "I also need the house. You only gave a eagle view on"
type textarea "x"
checkbox input "true"
type textarea "I also need the house. You only gave a eagle view on t"
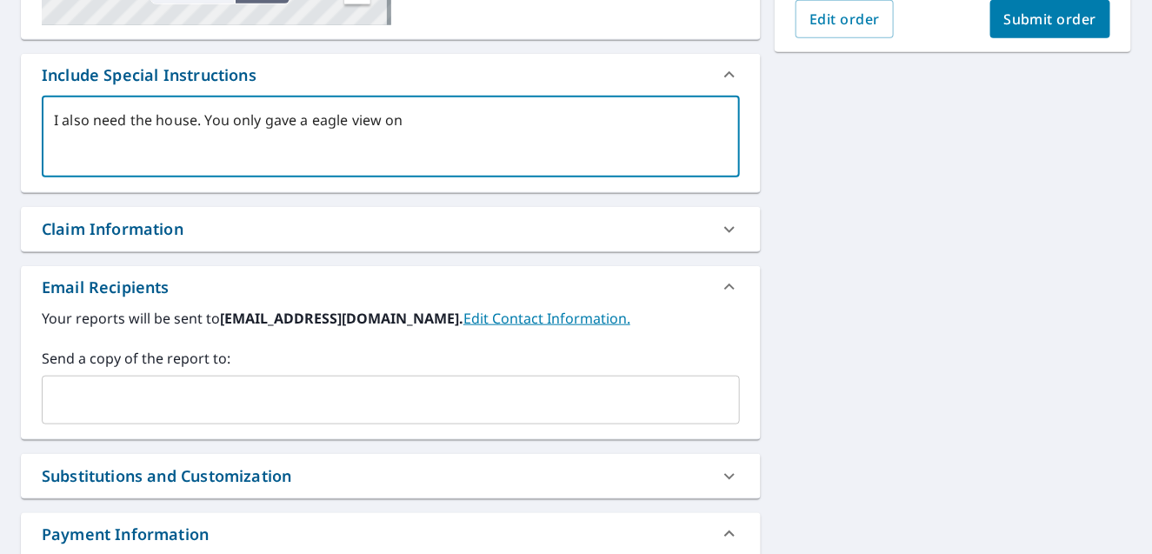
type textarea "x"
checkbox input "true"
type textarea "I also need the house. You only gave a eagle view on th"
type textarea "x"
checkbox input "true"
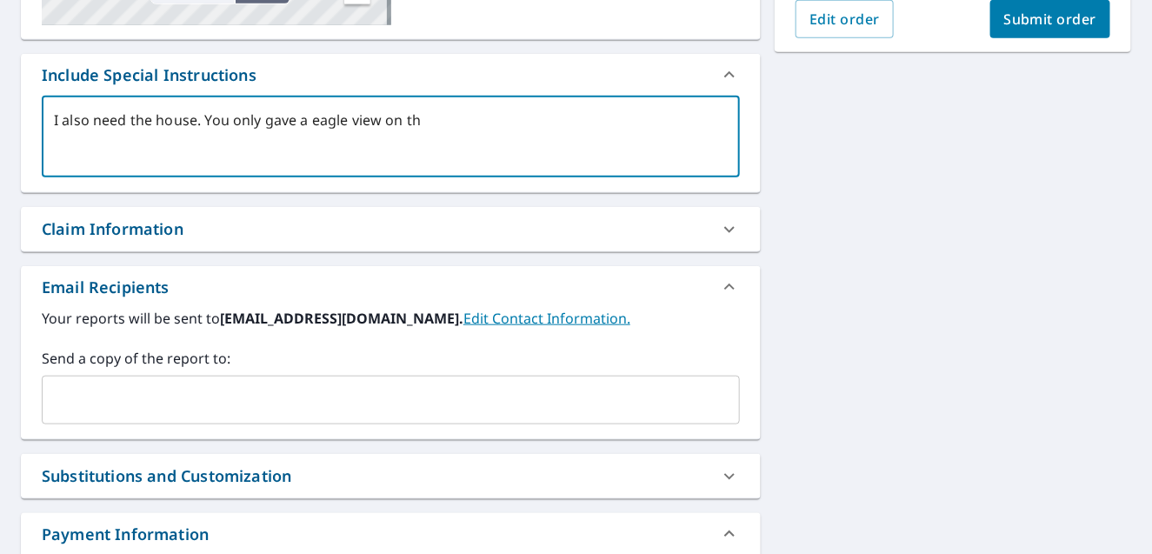
type textarea "I also need the house. You only gave a eagle view on the"
type textarea "x"
checkbox input "true"
type textarea "I also need the house. You only gave a eagle view on the"
type textarea "x"
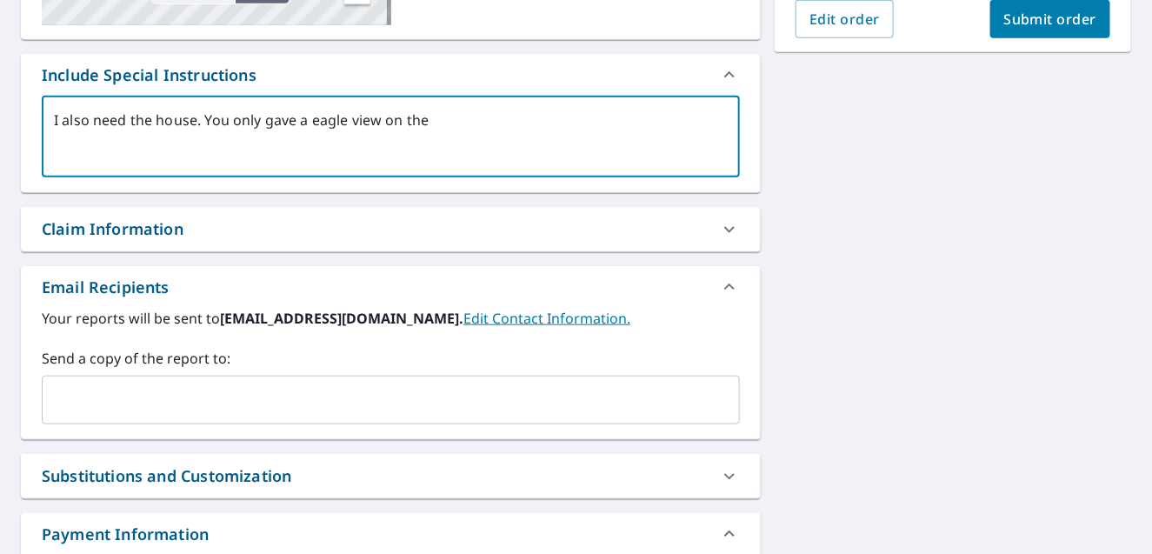
checkbox input "true"
type textarea "I also need the house. You only gave a eagle view on the d"
type textarea "x"
checkbox input "true"
type textarea "I also need the house. You only gave a eagle view on the de"
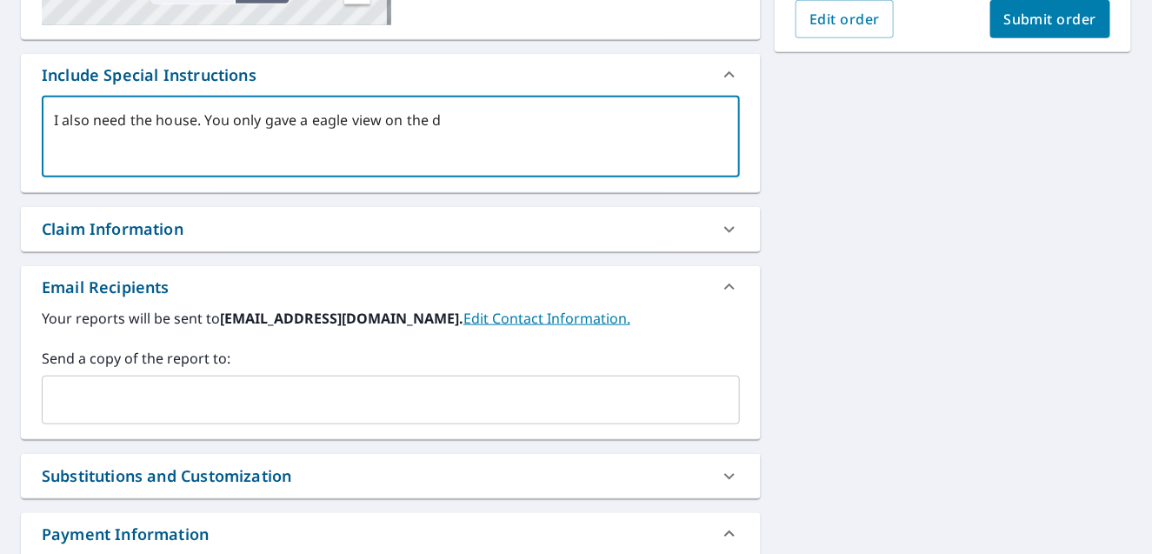
type textarea "x"
checkbox input "true"
type textarea "I also need the house. You only gave a eagle view on the det"
type textarea "x"
checkbox input "true"
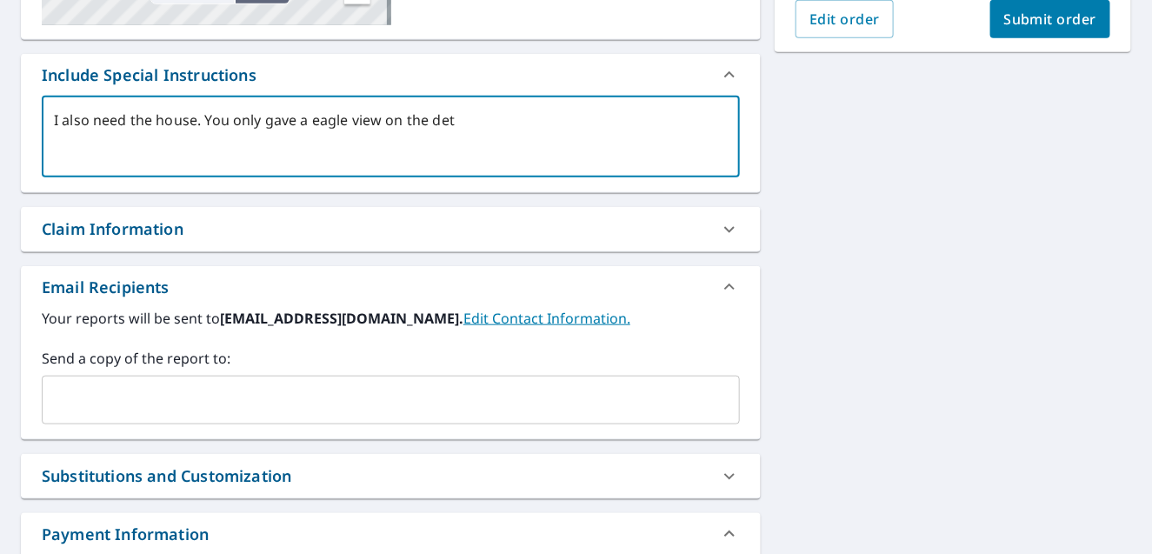
type textarea "I also need the house. You only gave a eagle view on the deta"
type textarea "x"
checkbox input "true"
type textarea "I also need the house. You only gave a eagle view on the detac"
type textarea "x"
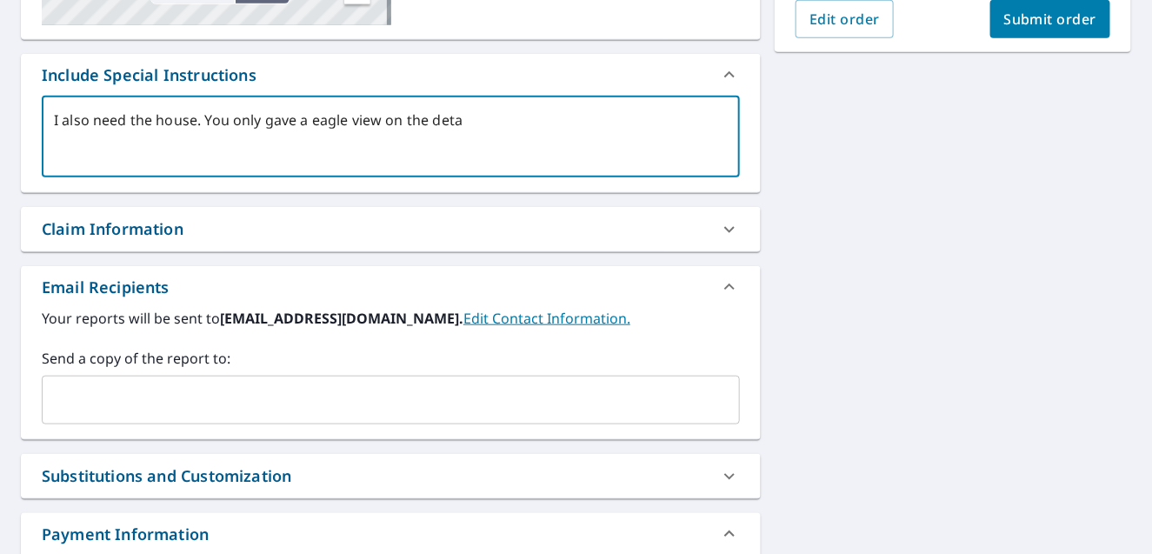
checkbox input "true"
type textarea "I also need the house. You only gave a eagle view on the detach"
type textarea "x"
checkbox input "true"
type textarea "I also need the house. You only gave a eagle view on the detache"
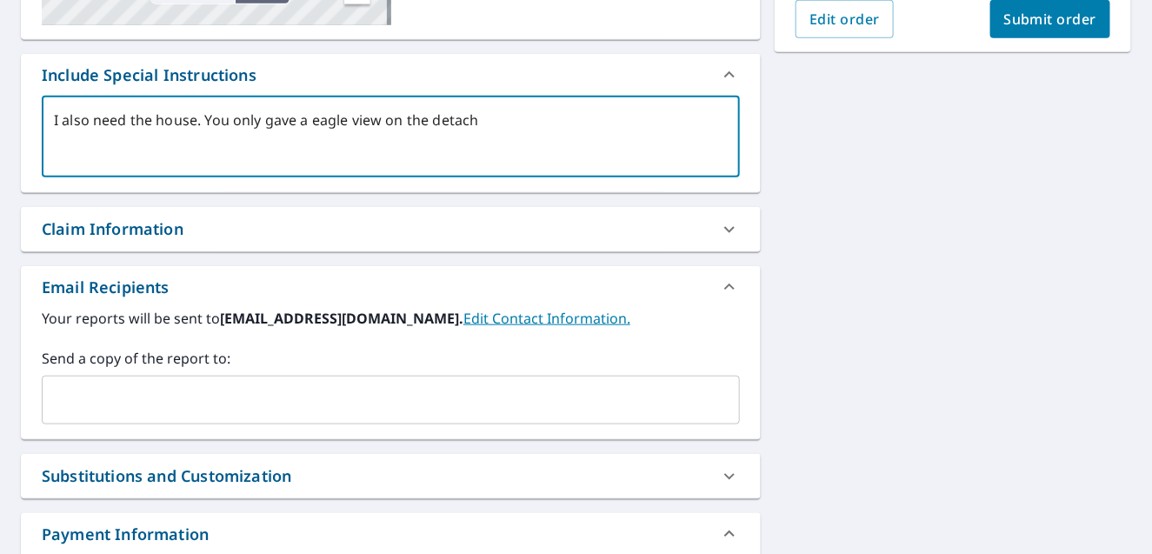
type textarea "x"
checkbox input "true"
type textarea "I also need the house. You only gave a eagle view on the detached"
type textarea "x"
checkbox input "true"
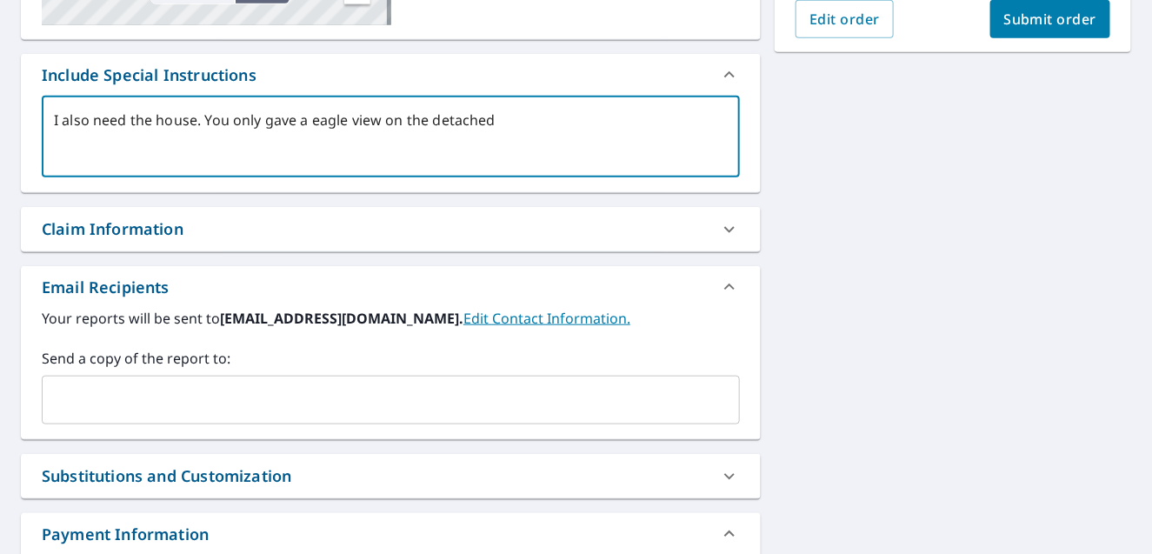
type textarea "I also need the house. You only gave a eagle view on the detached"
type textarea "x"
checkbox input "true"
type textarea "I also need the house. You only gave a eagle view on the detached g"
click at [313, 118] on textarea "I also need the house. You only gave a eagle view on the detached garage" at bounding box center [391, 137] width 674 height 50
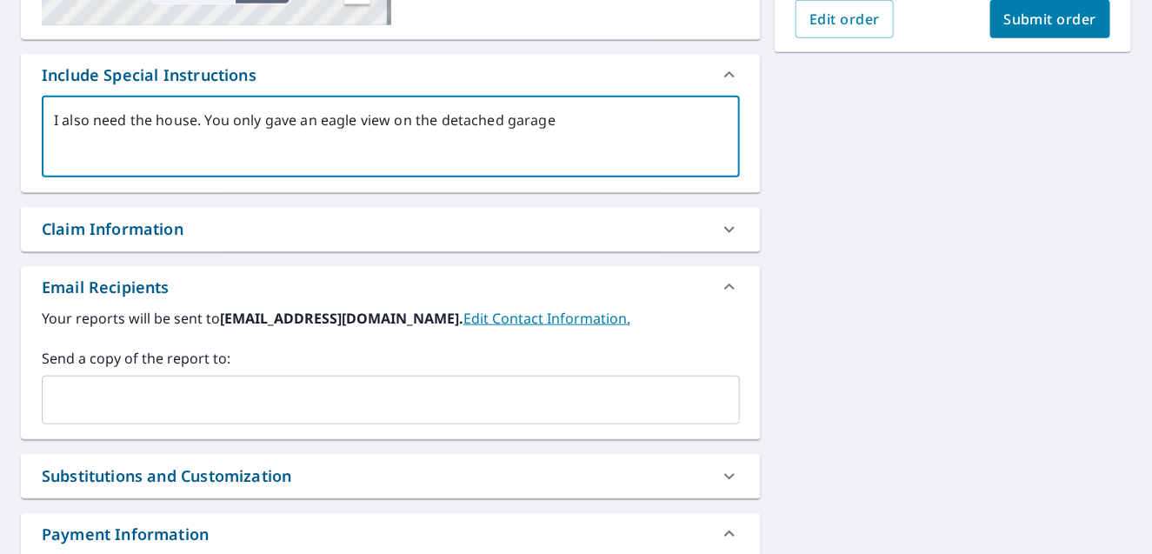
click at [550, 116] on textarea "I also need the house. You only gave an eagle view on the detached garage" at bounding box center [391, 137] width 674 height 50
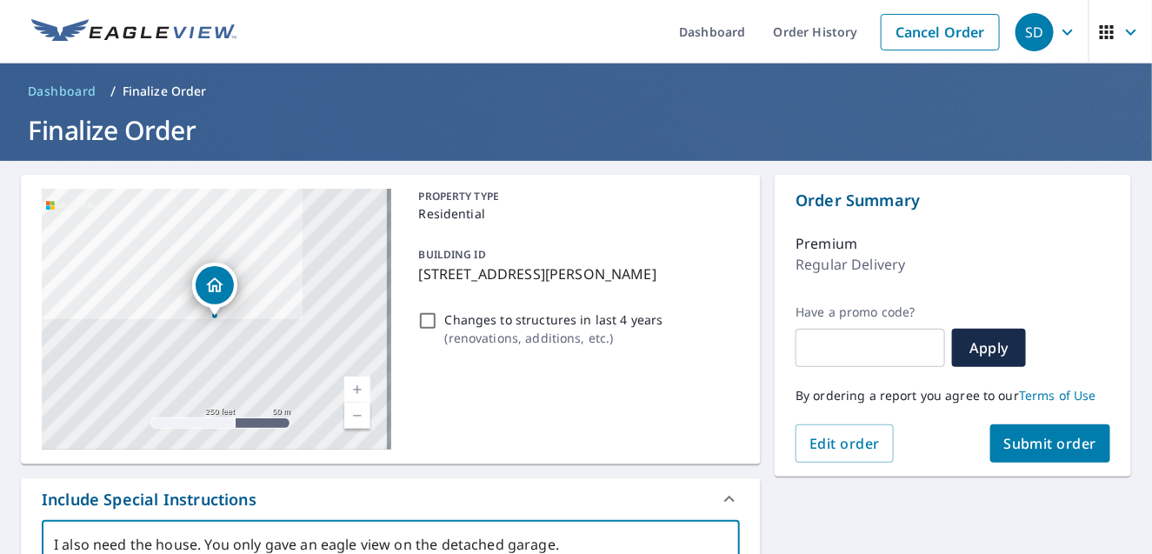
scroll to position [0, 0]
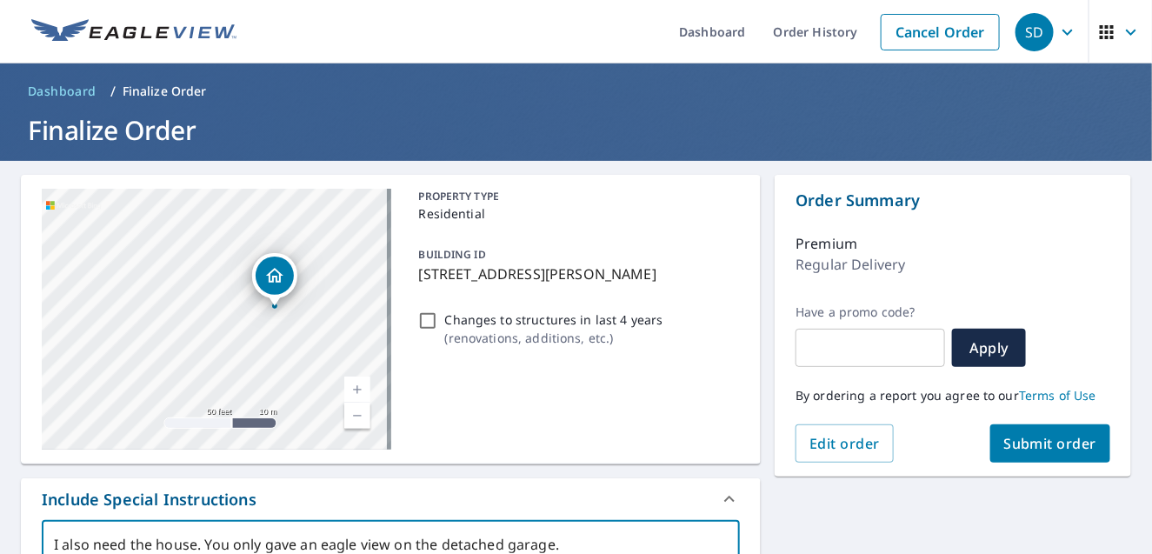
drag, startPoint x: 313, startPoint y: 323, endPoint x: 280, endPoint y: 281, distance: 53.2
click at [280, 281] on icon "Dropped pin, building 1, Residential property, 1504 E Lakeshore Dr Lake Stevens…" at bounding box center [274, 275] width 17 height 15
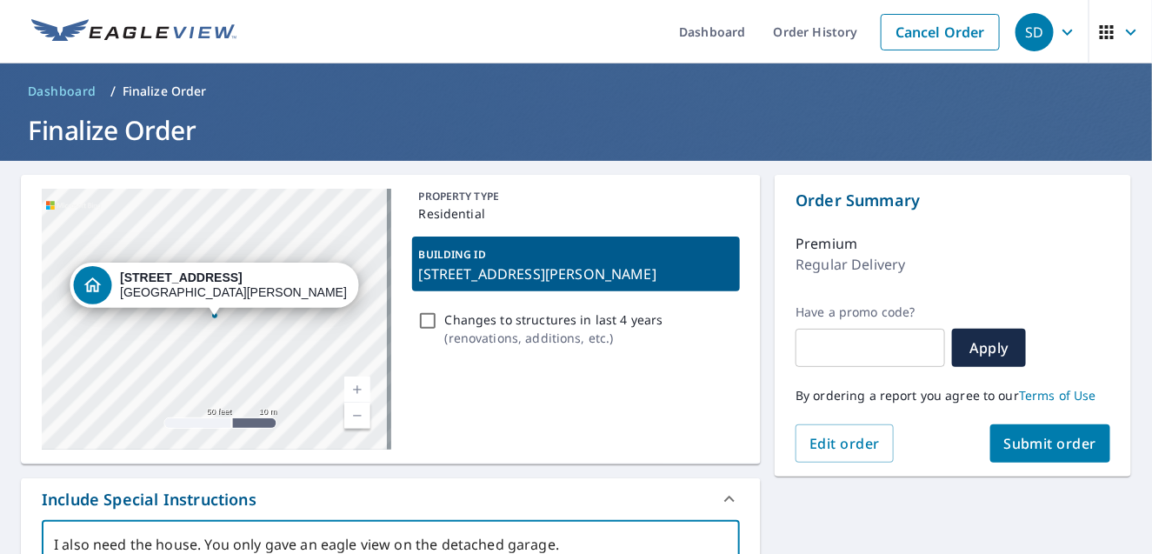
click at [252, 323] on div "[STREET_ADDRESS][PERSON_NAME]" at bounding box center [216, 319] width 349 height 261
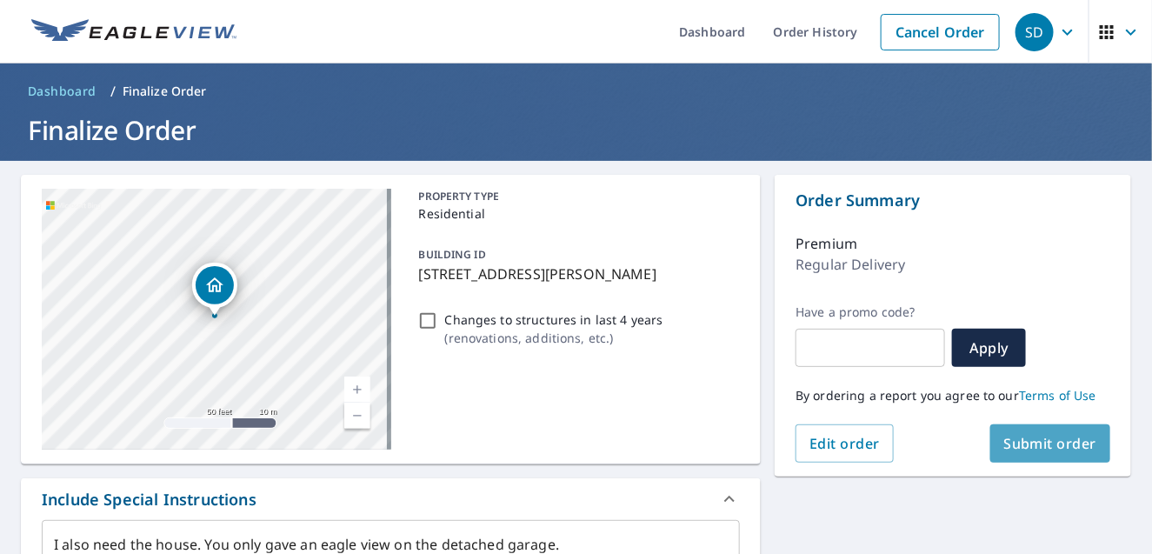
click at [1050, 456] on button "Submit order" at bounding box center [1050, 443] width 121 height 38
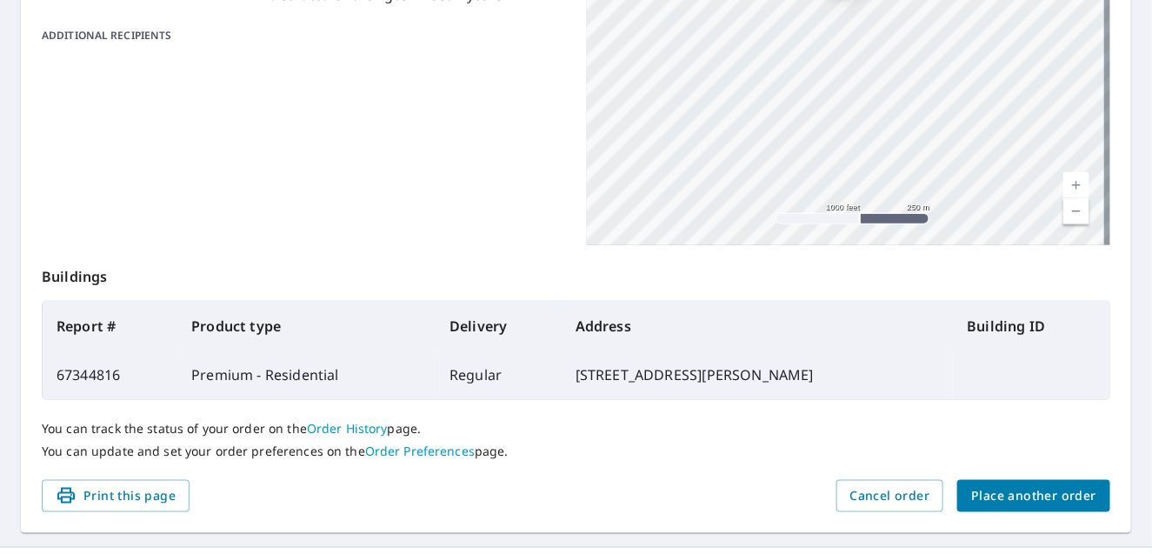
scroll to position [467, 0]
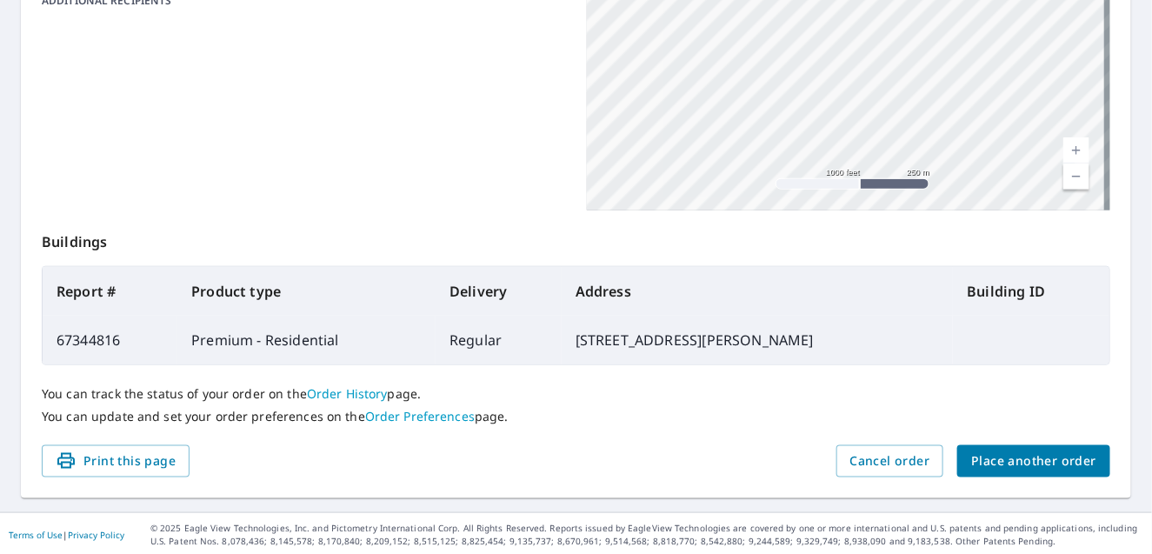
click at [1030, 450] on span "Place another order" at bounding box center [1033, 461] width 125 height 22
